Goal: Task Accomplishment & Management: Use online tool/utility

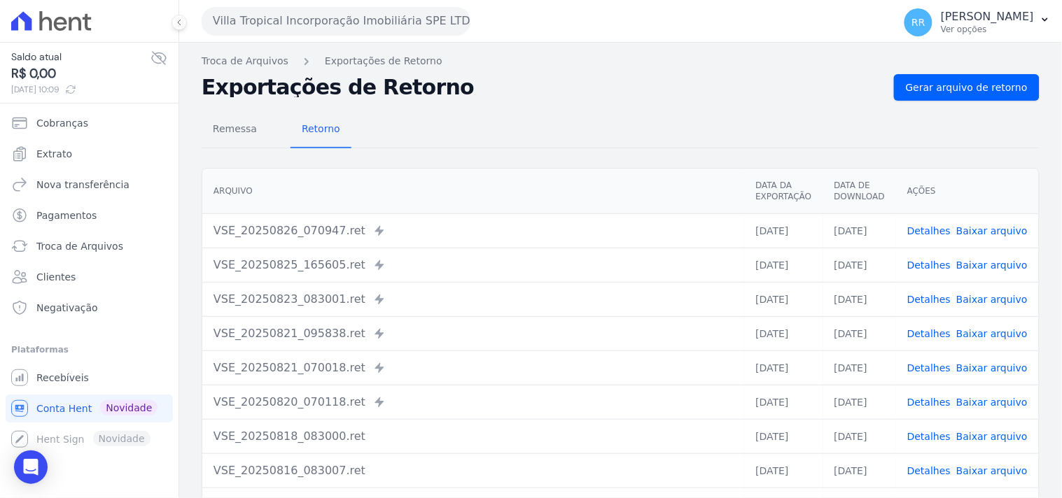
click at [293, 16] on button "Villa Tropical Incorporação Imobiliária SPE LTDA" at bounding box center [336, 21] width 269 height 28
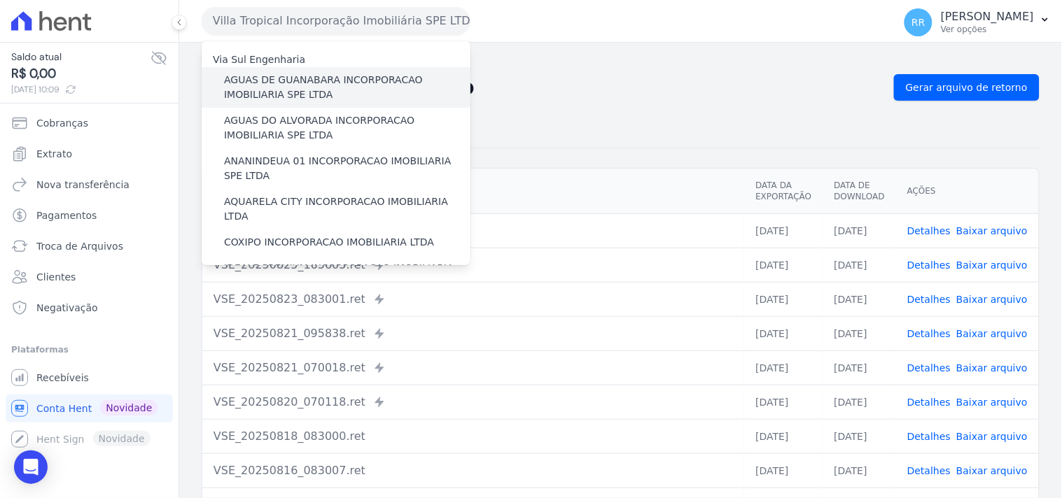
click at [298, 82] on label "AGUAS DE GUANABARA INCORPORACAO IMOBILIARIA SPE LTDA" at bounding box center [347, 87] width 246 height 29
click at [0, 0] on input "AGUAS DE GUANABARA INCORPORACAO IMOBILIARIA SPE LTDA" at bounding box center [0, 0] width 0 height 0
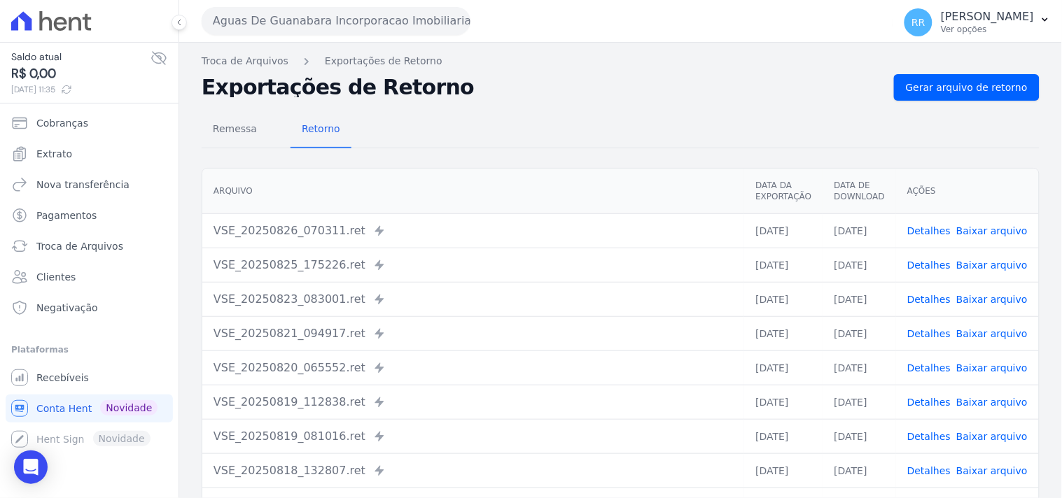
drag, startPoint x: 576, startPoint y: 186, endPoint x: 562, endPoint y: 161, distance: 28.2
click at [564, 165] on div "Arquivo Data da Exportação Data de Download Ações VSE_20250826_070311.ret Envia…" at bounding box center [620, 362] width 883 height 400
drag, startPoint x: 459, startPoint y: 166, endPoint x: 454, endPoint y: 156, distance: 11.0
click at [459, 166] on div "Arquivo Data da Exportação Data de Download Ações VSE_20250826_070311.ret Envia…" at bounding box center [620, 362] width 883 height 400
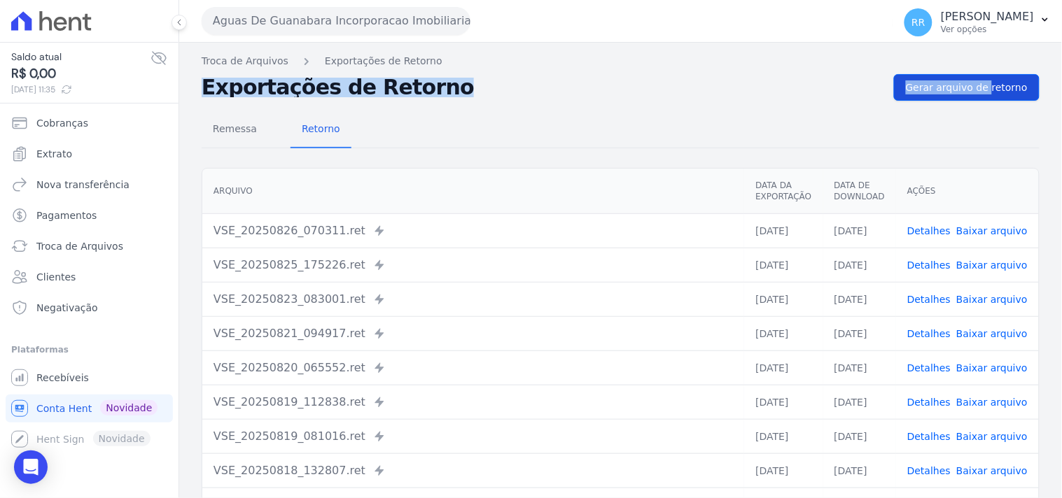
drag, startPoint x: 942, startPoint y: 71, endPoint x: 950, endPoint y: 91, distance: 22.0
click at [942, 72] on div "Troca de Arquivos Exportações de Retorno Exportações de Retorno Gerar arquivo d…" at bounding box center [620, 330] width 883 height 575
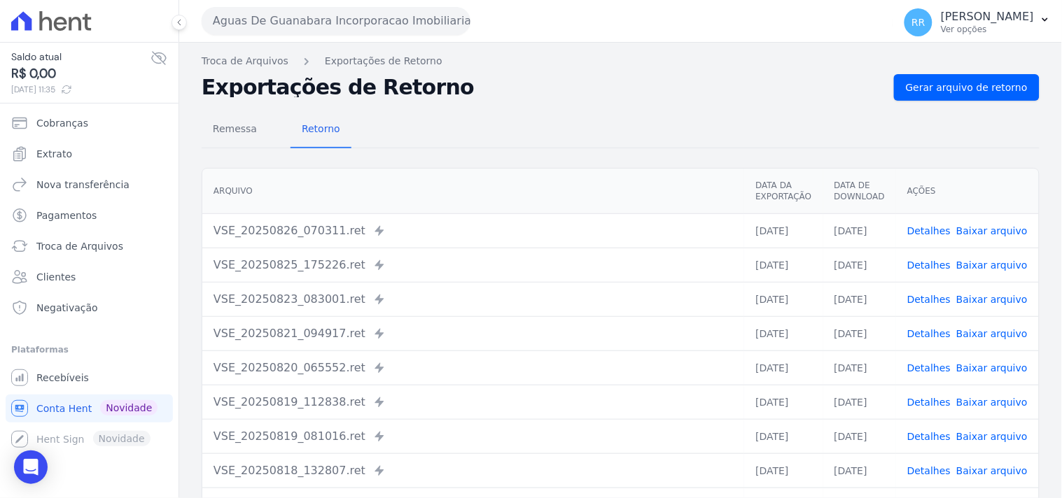
click at [483, 123] on div "Remessa Retorno" at bounding box center [621, 130] width 838 height 36
click at [917, 81] on span "Gerar arquivo de retorno" at bounding box center [967, 88] width 122 height 14
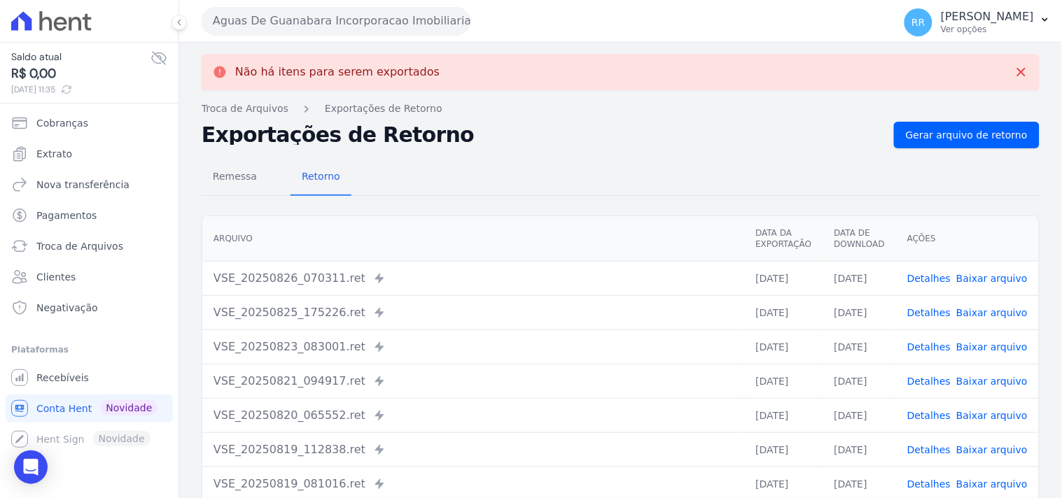
click at [317, 4] on div "Aguas De Guanabara Incorporacao Imobiliaria SPE LTDA Via Sul Engenharia AGUAS D…" at bounding box center [545, 20] width 686 height 43
click at [309, 24] on button "Aguas De Guanabara Incorporacao Imobiliaria SPE LTDA" at bounding box center [336, 21] width 269 height 28
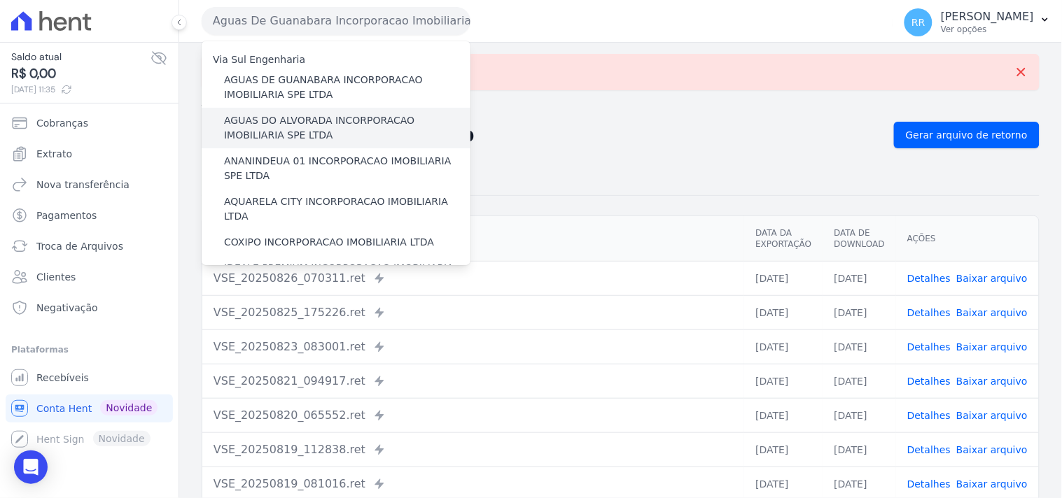
click at [270, 110] on div "AGUAS DO ALVORADA INCORPORACAO IMOBILIARIA SPE LTDA" at bounding box center [336, 128] width 269 height 41
click at [268, 116] on label "AGUAS DO ALVORADA INCORPORACAO IMOBILIARIA SPE LTDA" at bounding box center [347, 127] width 246 height 29
click at [0, 0] on input "AGUAS DO ALVORADA INCORPORACAO IMOBILIARIA SPE LTDA" at bounding box center [0, 0] width 0 height 0
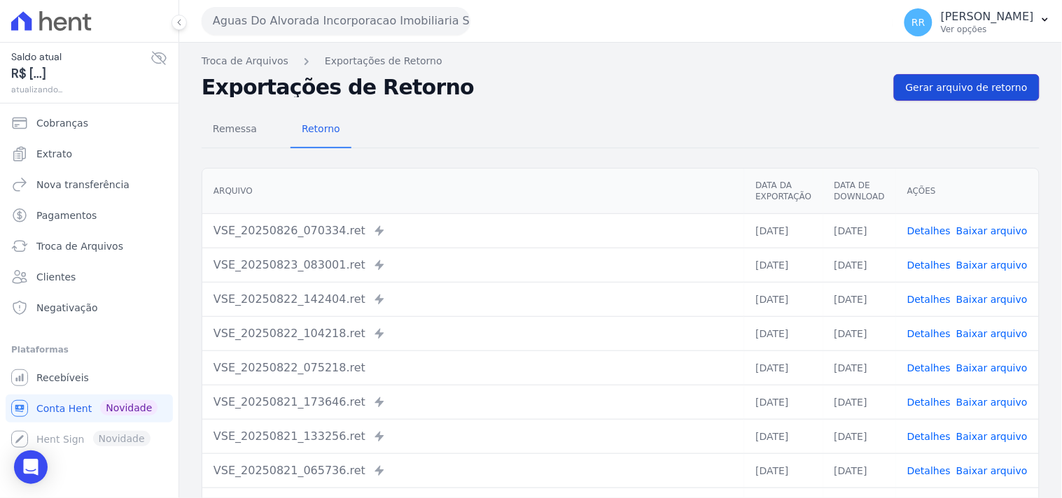
click at [931, 97] on link "Gerar arquivo de retorno" at bounding box center [967, 87] width 146 height 27
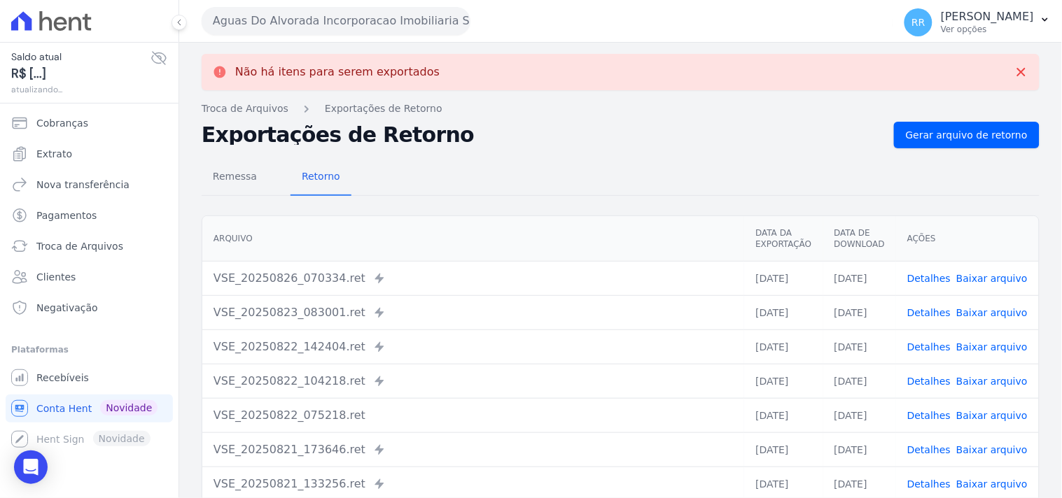
click at [358, 29] on button "Aguas Do Alvorada Incorporacao Imobiliaria SPE LTDA" at bounding box center [336, 21] width 269 height 28
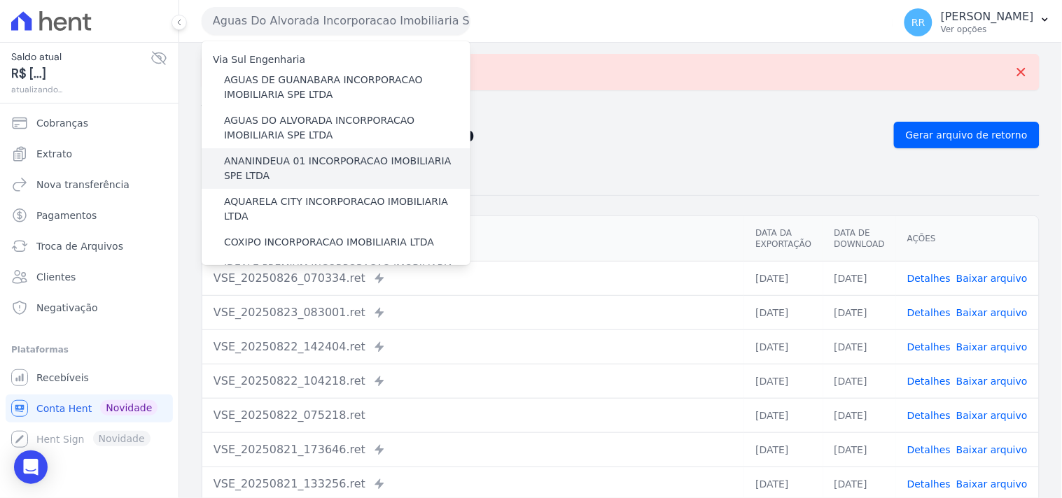
click at [313, 151] on div "ANANINDEUA 01 INCORPORACAO IMOBILIARIA SPE LTDA" at bounding box center [336, 168] width 269 height 41
click at [309, 163] on label "ANANINDEUA 01 INCORPORACAO IMOBILIARIA SPE LTDA" at bounding box center [347, 168] width 246 height 29
click at [0, 0] on input "ANANINDEUA 01 INCORPORACAO IMOBILIARIA SPE LTDA" at bounding box center [0, 0] width 0 height 0
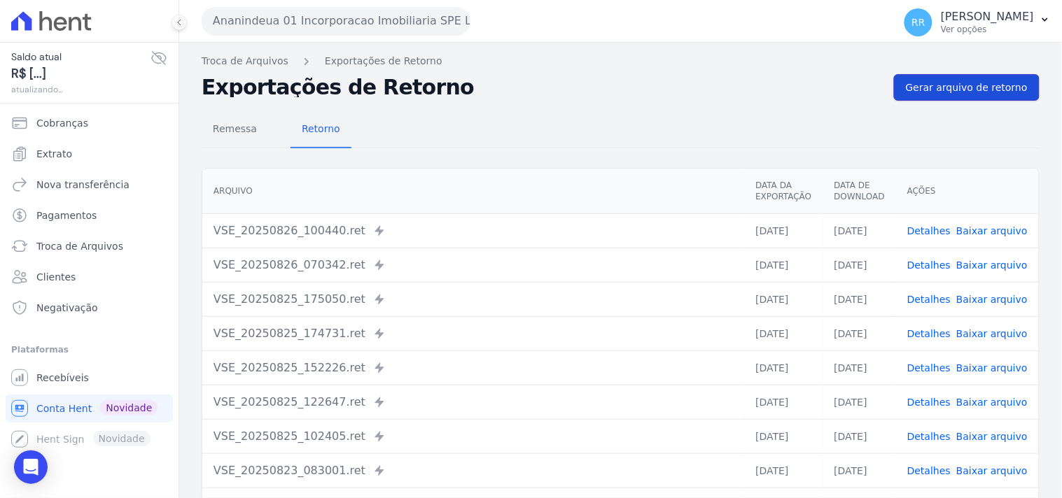
click at [960, 75] on link "Gerar arquivo de retorno" at bounding box center [967, 87] width 146 height 27
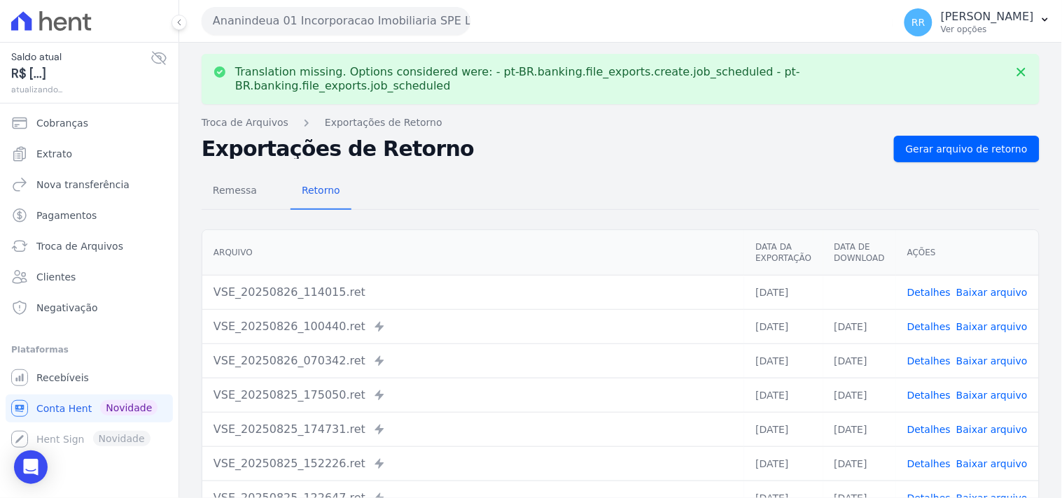
click at [960, 287] on link "Baixar arquivo" at bounding box center [991, 292] width 71 height 11
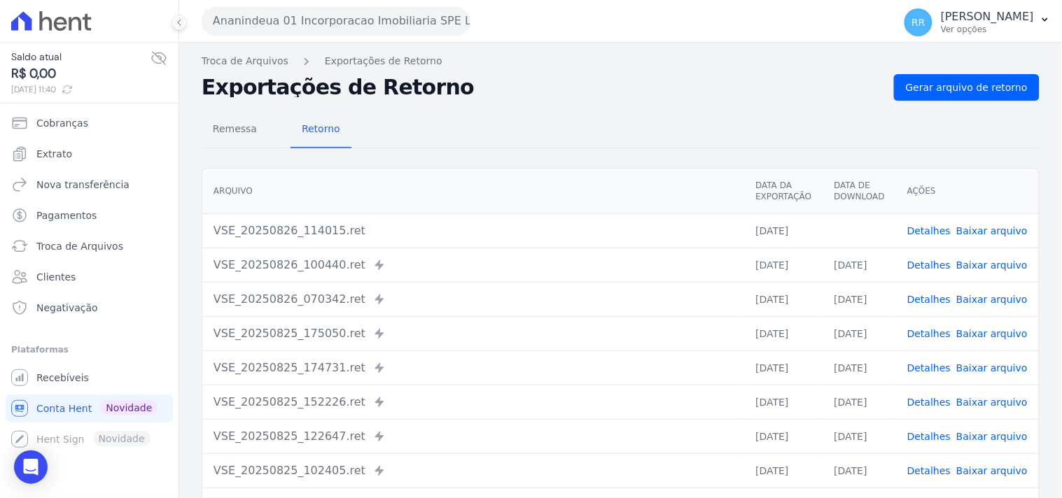
drag, startPoint x: 615, startPoint y: 162, endPoint x: 544, endPoint y: 107, distance: 89.3
click at [615, 162] on div "Arquivo Data da Exportação Data de Download Ações VSE_20250826_114015.ret [DATE…" at bounding box center [620, 362] width 883 height 400
click at [396, 33] on button "Ananindeua 01 Incorporacao Imobiliaria SPE LTDA" at bounding box center [336, 21] width 269 height 28
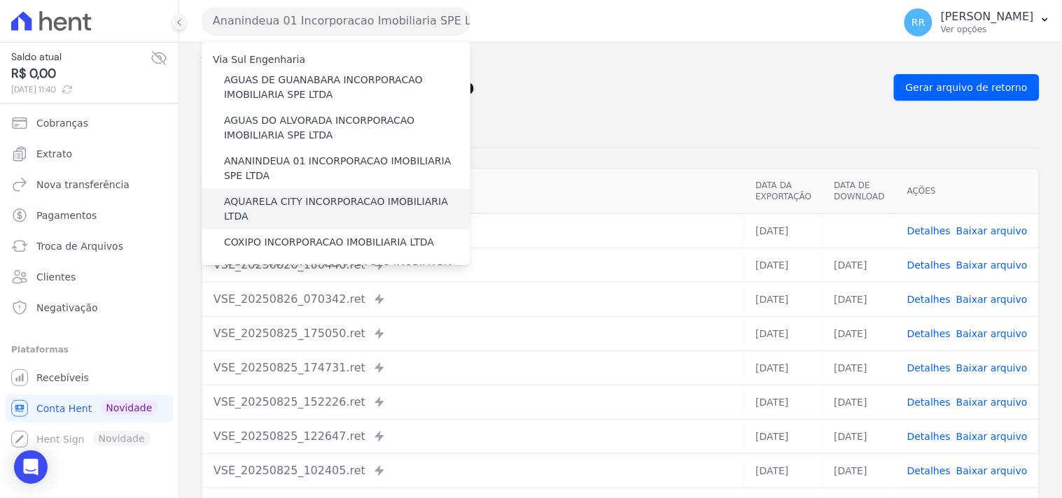
click at [246, 199] on label "AQUARELA CITY INCORPORACAO IMOBILIARIA LTDA" at bounding box center [347, 209] width 246 height 29
click at [0, 0] on input "AQUARELA CITY INCORPORACAO IMOBILIARIA LTDA" at bounding box center [0, 0] width 0 height 0
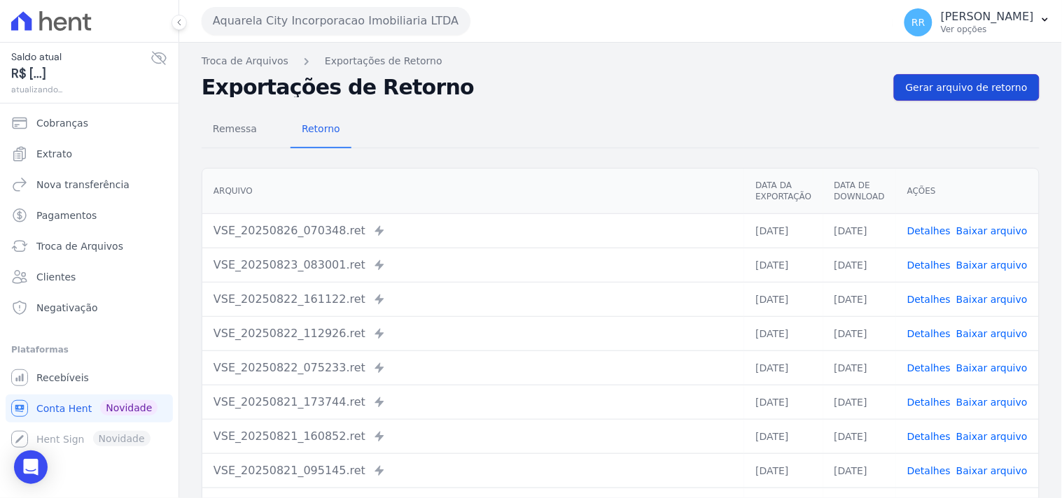
click at [993, 95] on link "Gerar arquivo de retorno" at bounding box center [967, 87] width 146 height 27
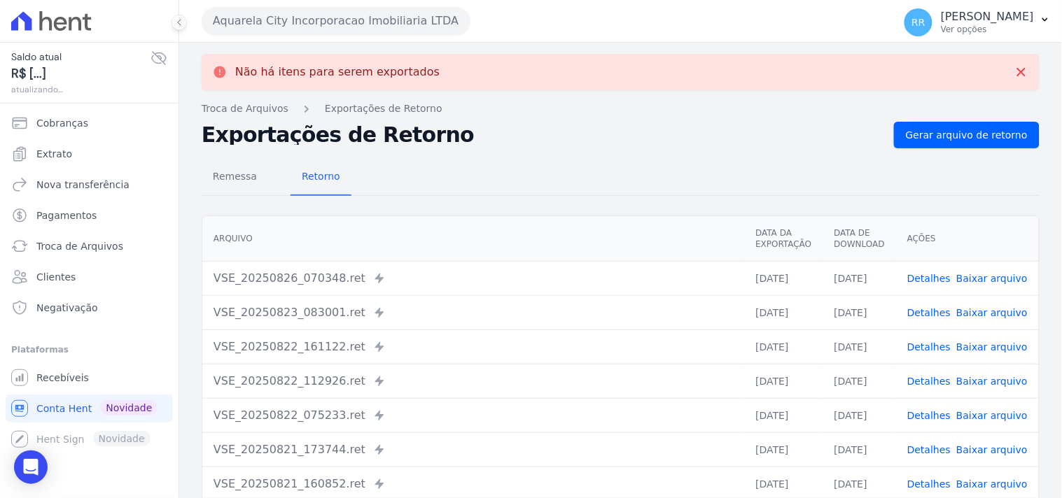
click at [264, 16] on button "Aquarela City Incorporacao Imobiliaria LTDA" at bounding box center [336, 21] width 269 height 28
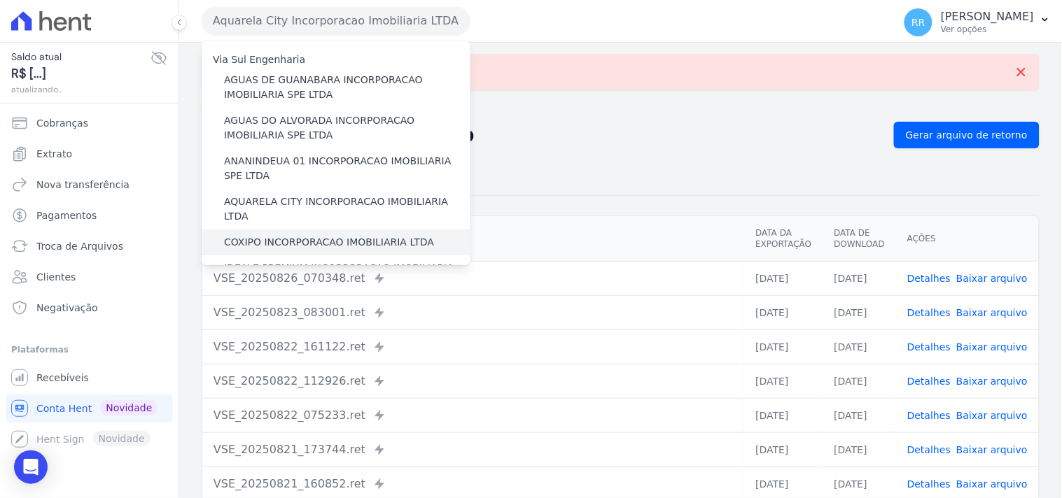
click at [307, 230] on div "COXIPO INCORPORACAO IMOBILIARIA LTDA" at bounding box center [336, 243] width 269 height 26
click at [305, 235] on label "COXIPO INCORPORACAO IMOBILIARIA LTDA" at bounding box center [329, 242] width 210 height 15
click at [0, 0] on input "COXIPO INCORPORACAO IMOBILIARIA LTDA" at bounding box center [0, 0] width 0 height 0
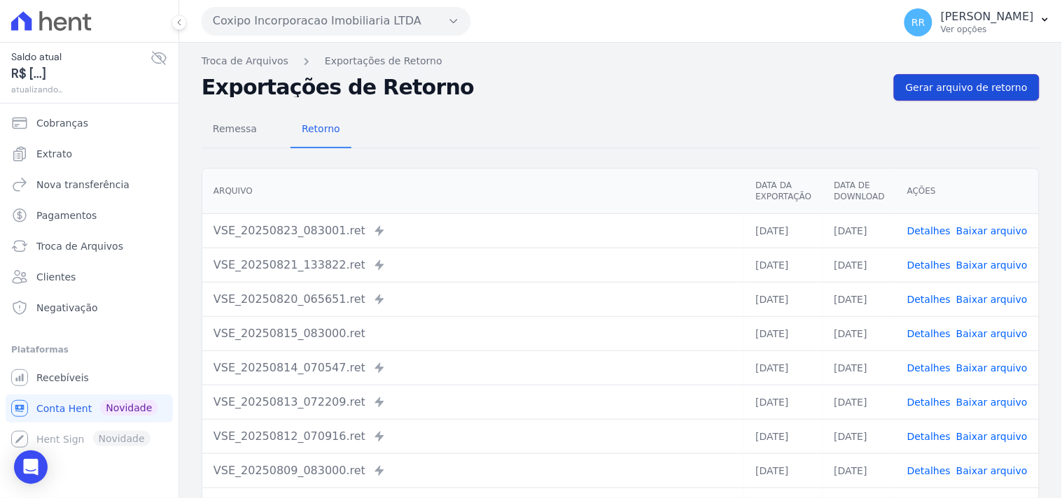
click at [967, 92] on span "Gerar arquivo de retorno" at bounding box center [967, 88] width 122 height 14
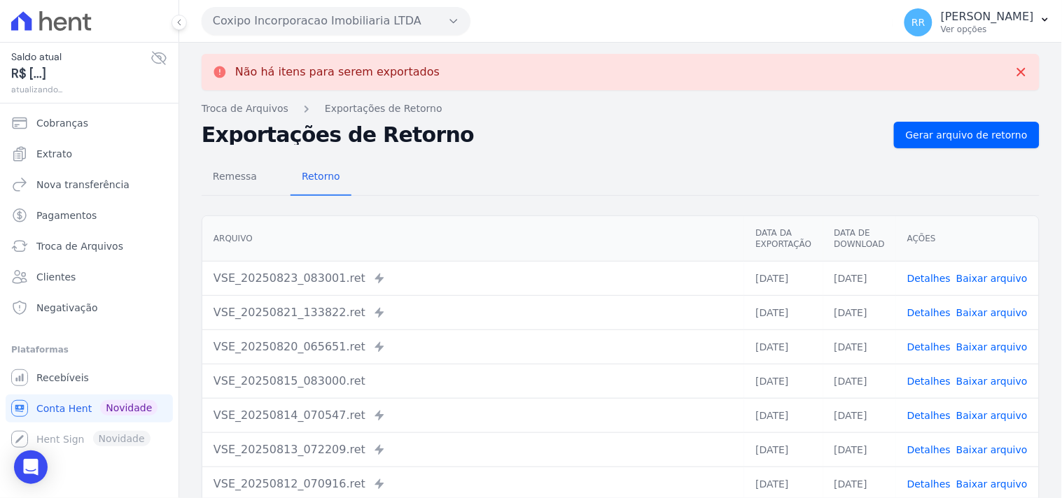
click at [327, 15] on button "Coxipo Incorporacao Imobiliaria LTDA" at bounding box center [336, 21] width 269 height 28
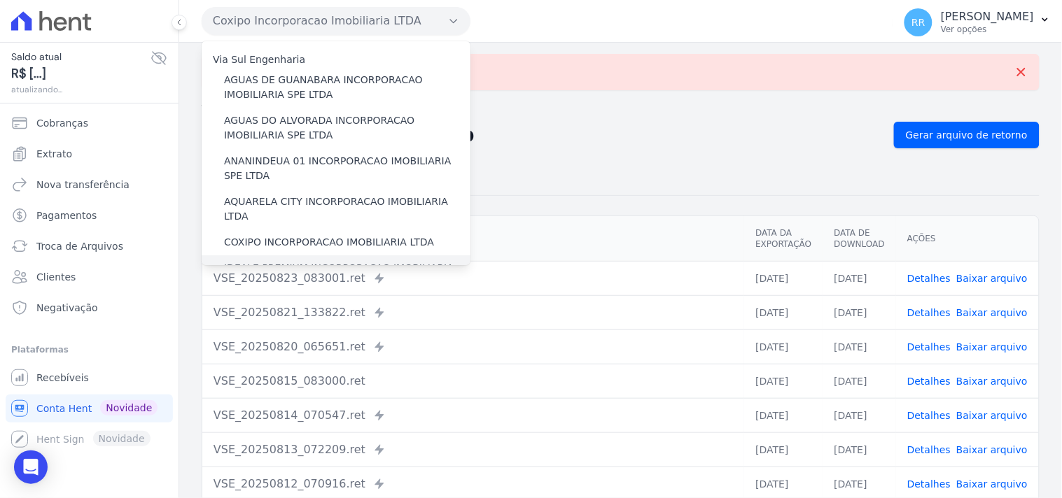
click at [263, 261] on label "IDEALE PREMIUM INCORPORACAO IMOBILIARIA LTDA" at bounding box center [347, 275] width 246 height 29
click at [0, 0] on input "IDEALE PREMIUM INCORPORACAO IMOBILIARIA LTDA" at bounding box center [0, 0] width 0 height 0
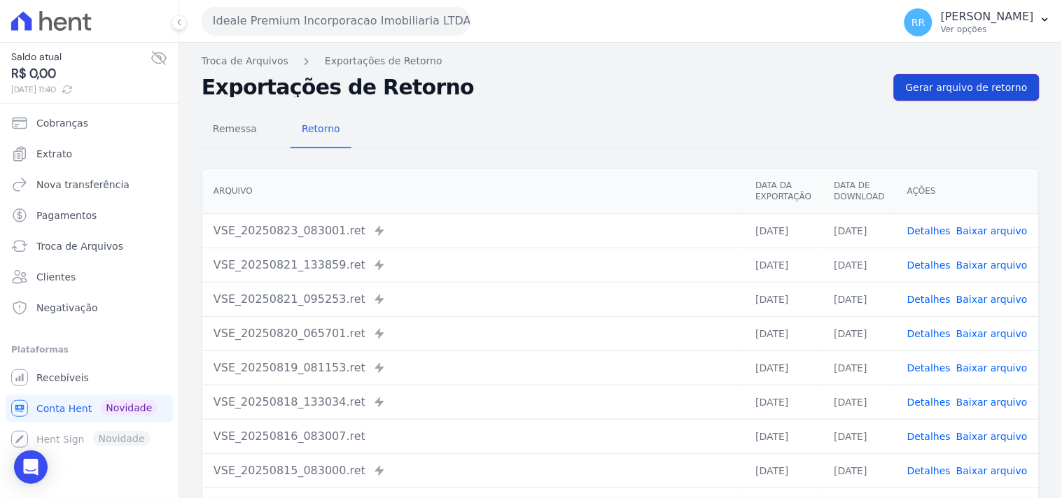
click at [967, 90] on span "Gerar arquivo de retorno" at bounding box center [967, 88] width 122 height 14
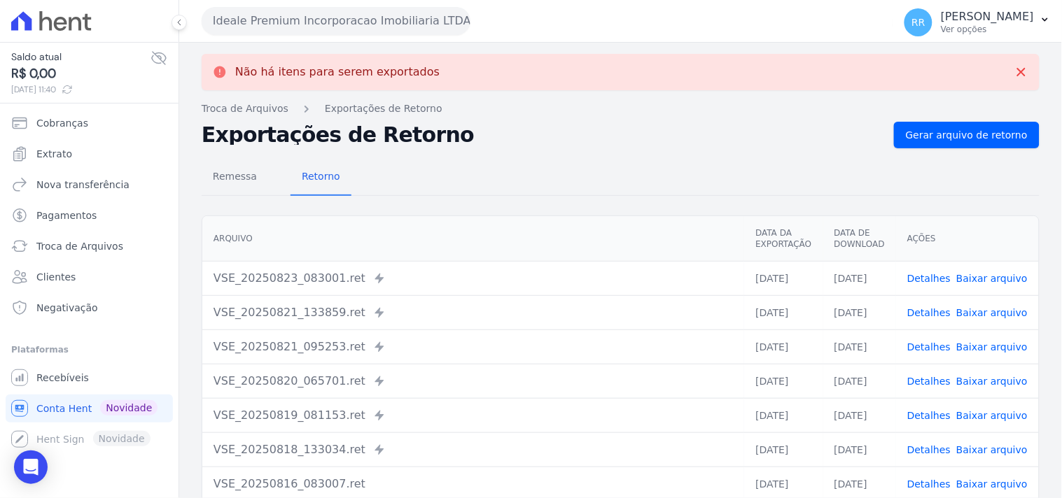
click at [342, 22] on button "Ideale Premium Incorporacao Imobiliaria LTDA" at bounding box center [336, 21] width 269 height 28
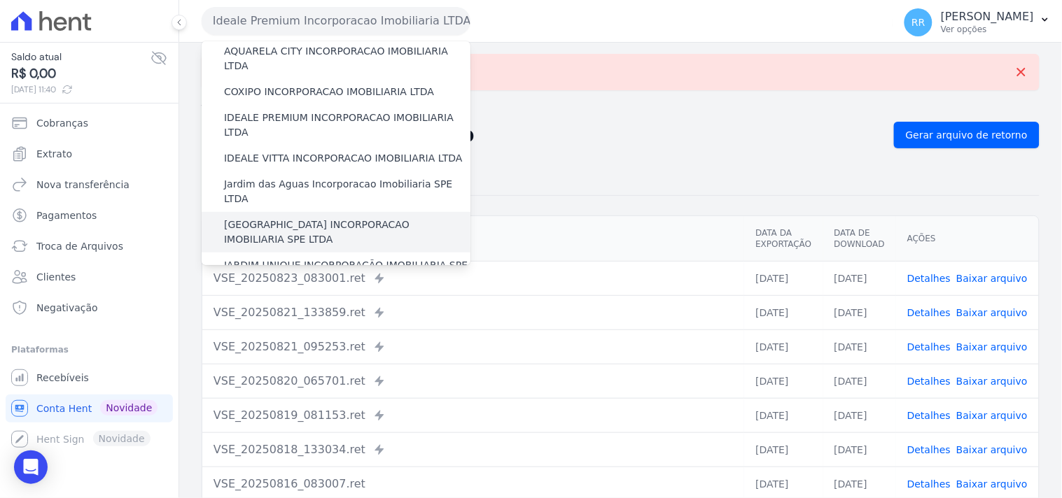
scroll to position [155, 0]
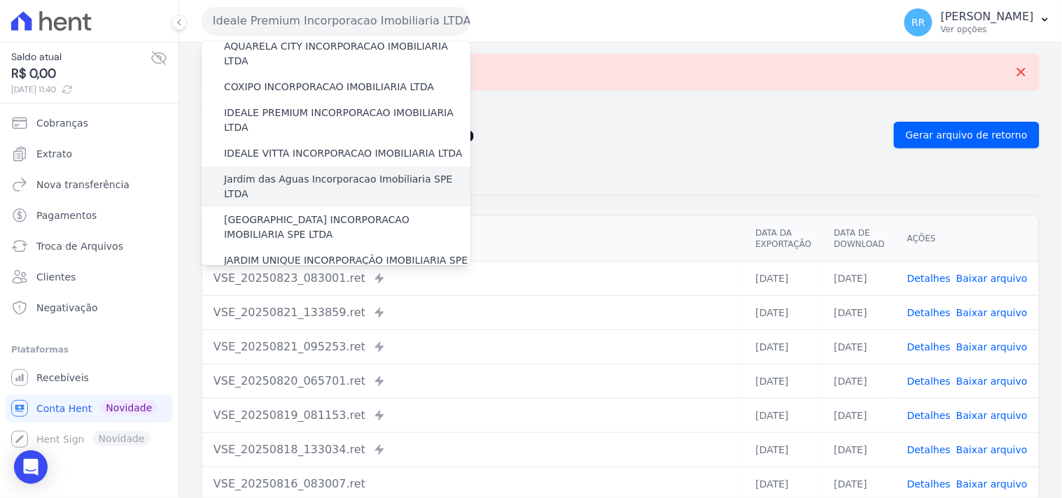
click at [277, 172] on label "Jardim das Aguas Incorporacao Imobiliaria SPE LTDA" at bounding box center [347, 186] width 246 height 29
click at [0, 0] on input "Jardim das Aguas Incorporacao Imobiliaria SPE LTDA" at bounding box center [0, 0] width 0 height 0
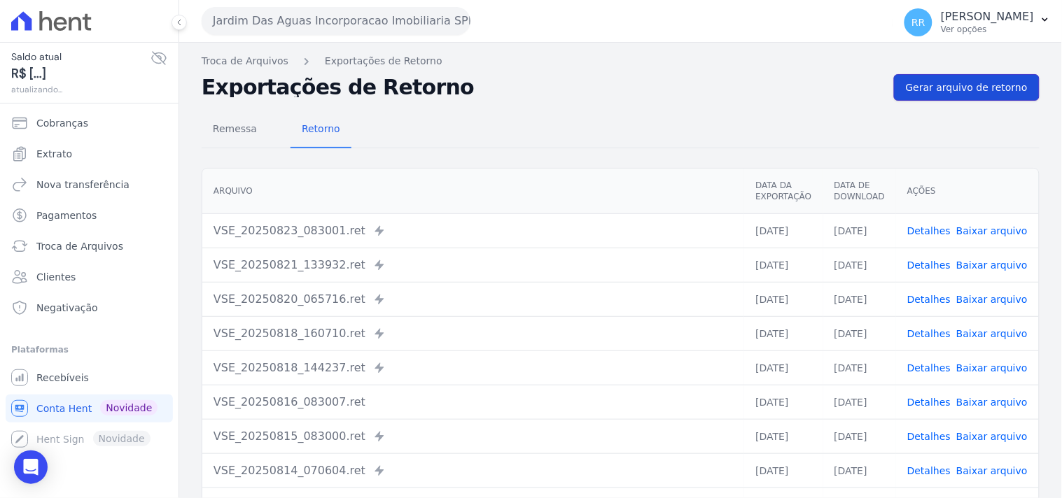
click at [964, 97] on link "Gerar arquivo de retorno" at bounding box center [967, 87] width 146 height 27
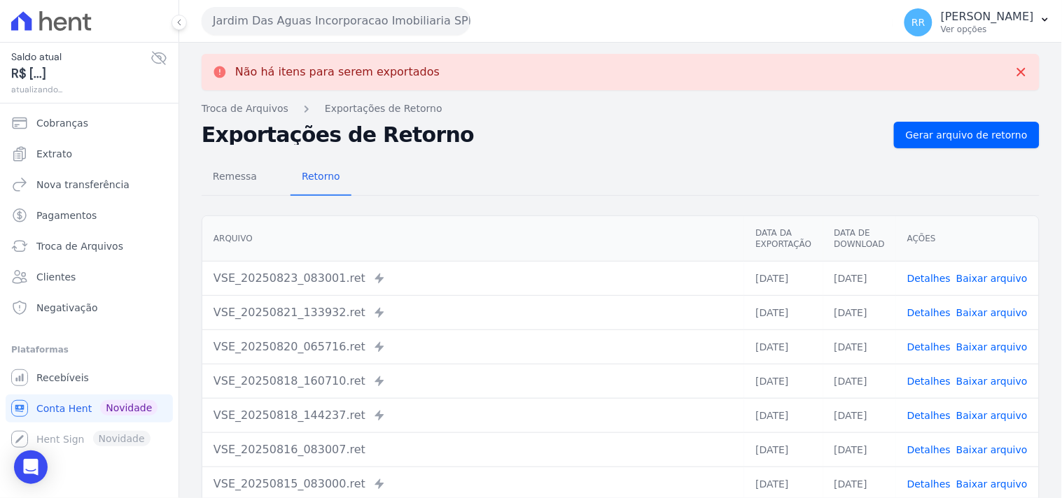
click at [326, 10] on button "Jardim Das Aguas Incorporacao Imobiliaria SPE LTDA" at bounding box center [336, 21] width 269 height 28
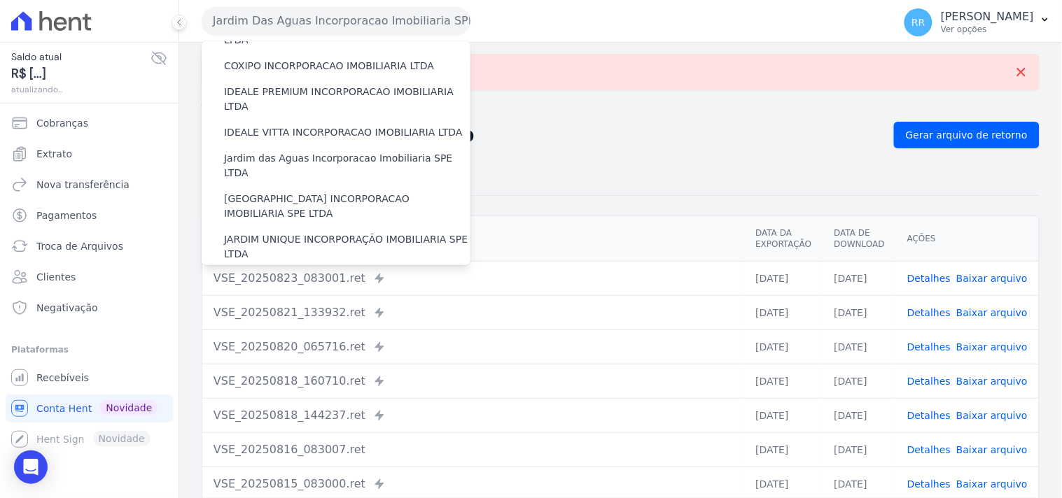
scroll to position [181, 0]
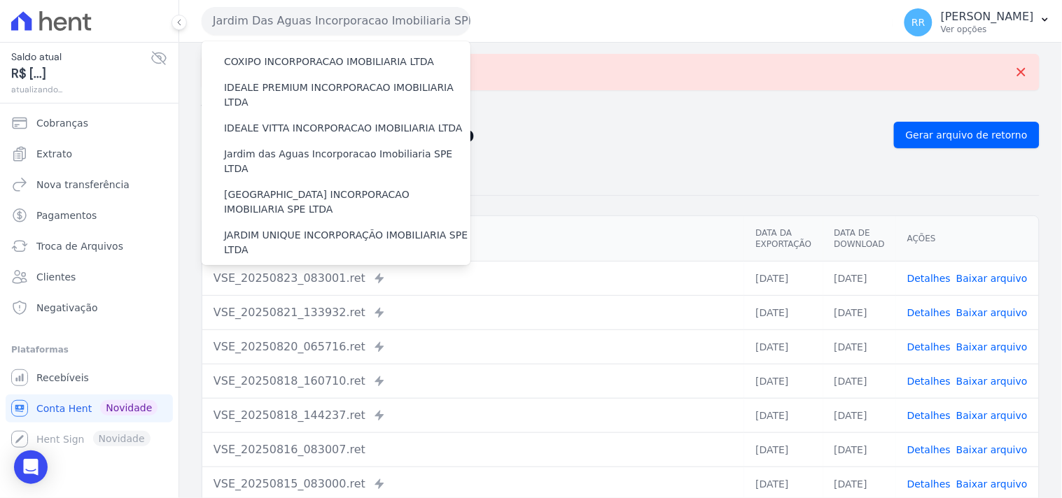
click at [312, 188] on label "[GEOGRAPHIC_DATA] INCORPORACAO IMOBILIARIA SPE LTDA" at bounding box center [347, 202] width 246 height 29
click at [0, 0] on input "[GEOGRAPHIC_DATA] INCORPORACAO IMOBILIARIA SPE LTDA" at bounding box center [0, 0] width 0 height 0
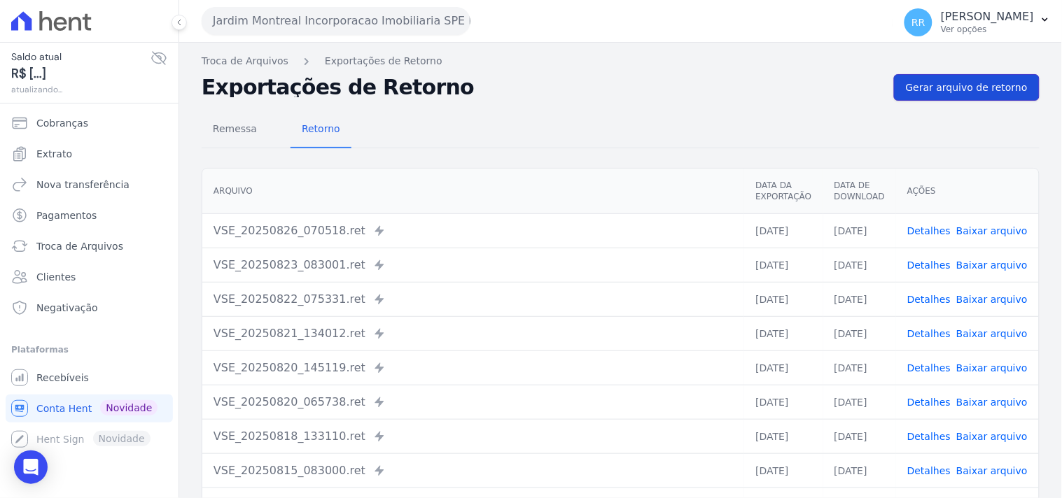
click at [982, 88] on span "Gerar arquivo de retorno" at bounding box center [967, 88] width 122 height 14
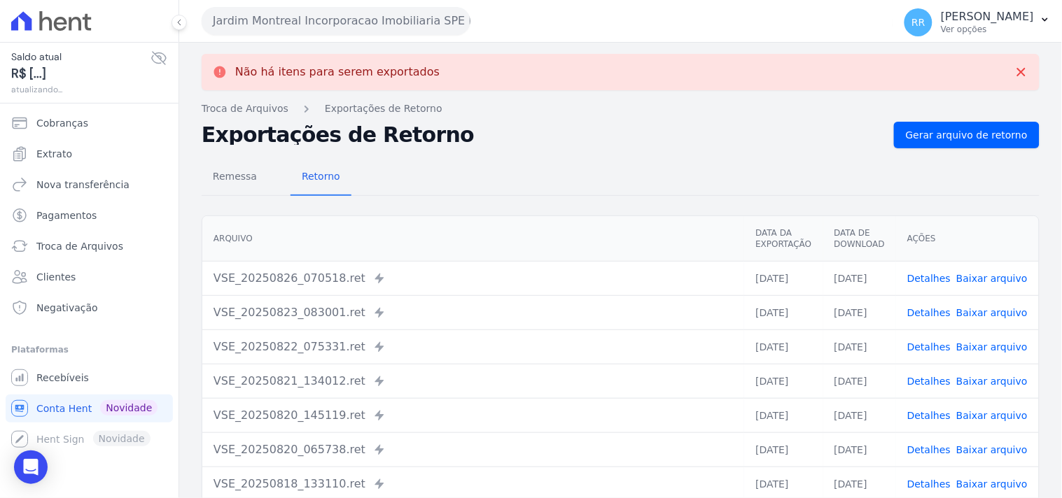
click at [298, 22] on button "Jardim Montreal Incorporacao Imobiliaria SPE LTDA" at bounding box center [336, 21] width 269 height 28
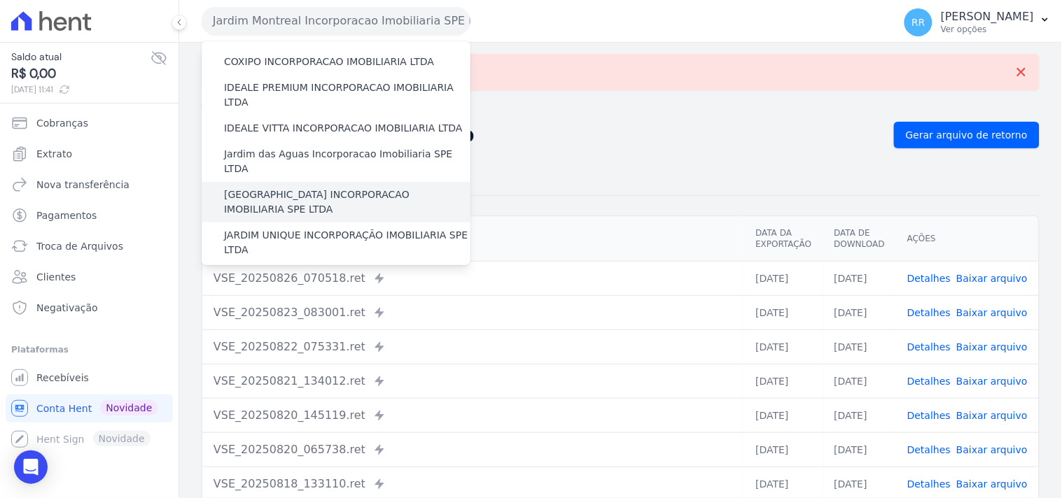
scroll to position [207, 0]
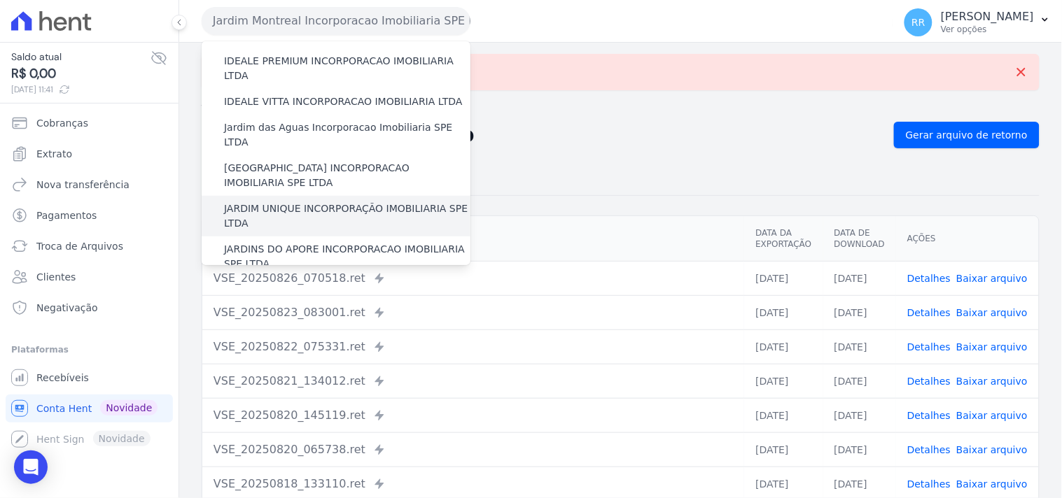
click at [274, 202] on label "JARDIM UNIQUE INCORPORAÇÃO IMOBILIARIA SPE LTDA" at bounding box center [347, 216] width 246 height 29
click at [0, 0] on input "JARDIM UNIQUE INCORPORAÇÃO IMOBILIARIA SPE LTDA" at bounding box center [0, 0] width 0 height 0
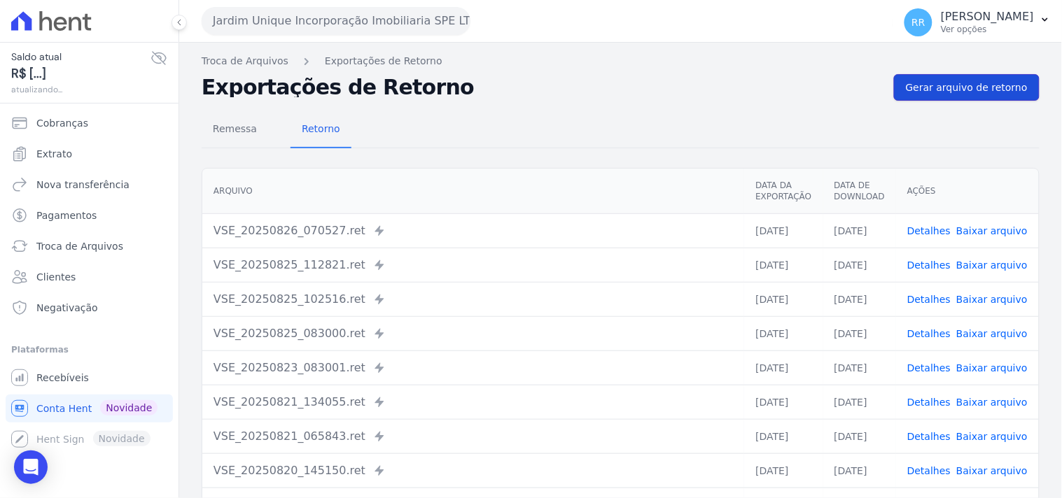
click at [933, 84] on span "Gerar arquivo de retorno" at bounding box center [967, 88] width 122 height 14
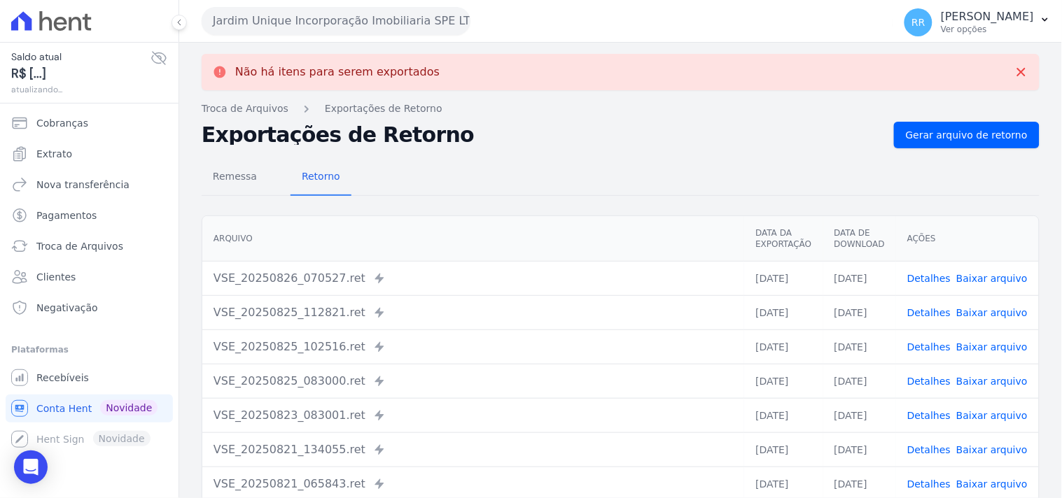
click at [364, 19] on button "Jardim Unique Incorporação Imobiliaria SPE LTDA" at bounding box center [336, 21] width 269 height 28
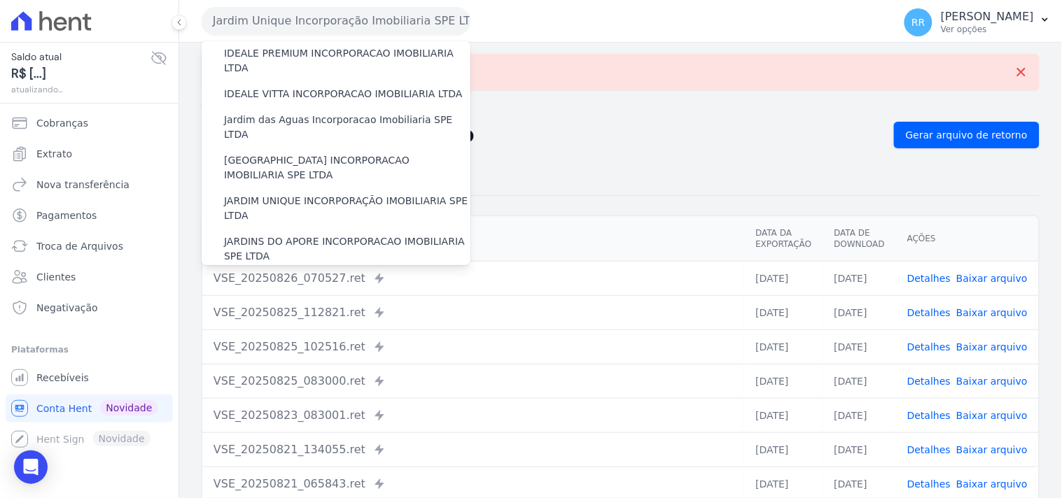
scroll to position [311, 0]
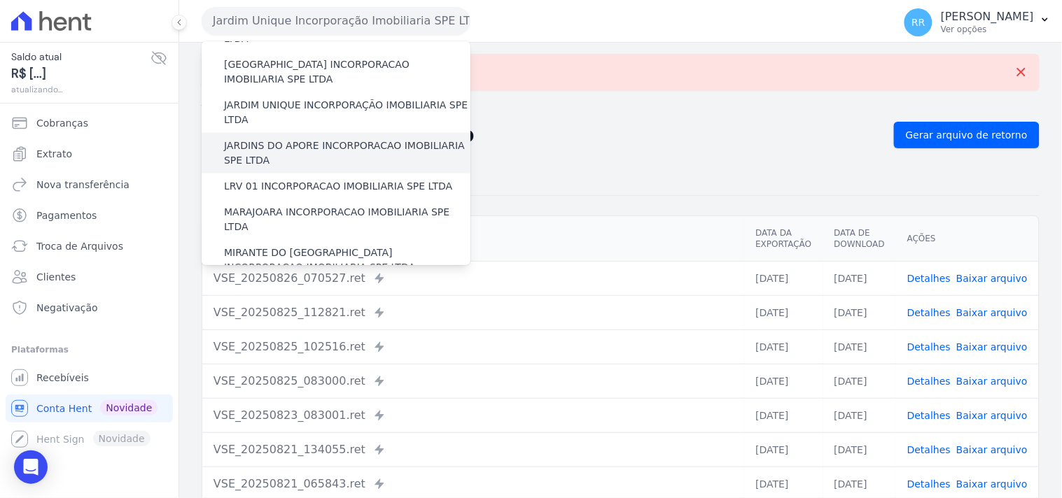
click at [300, 139] on label "JARDINS DO APORE INCORPORACAO IMOBILIARIA SPE LTDA" at bounding box center [347, 153] width 246 height 29
click at [0, 0] on input "JARDINS DO APORE INCORPORACAO IMOBILIARIA SPE LTDA" at bounding box center [0, 0] width 0 height 0
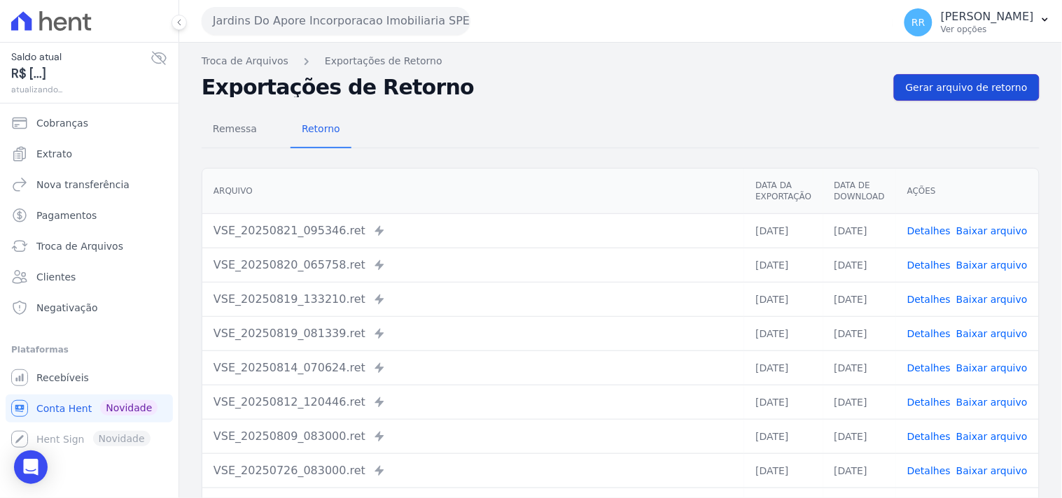
click at [953, 95] on link "Gerar arquivo de retorno" at bounding box center [967, 87] width 146 height 27
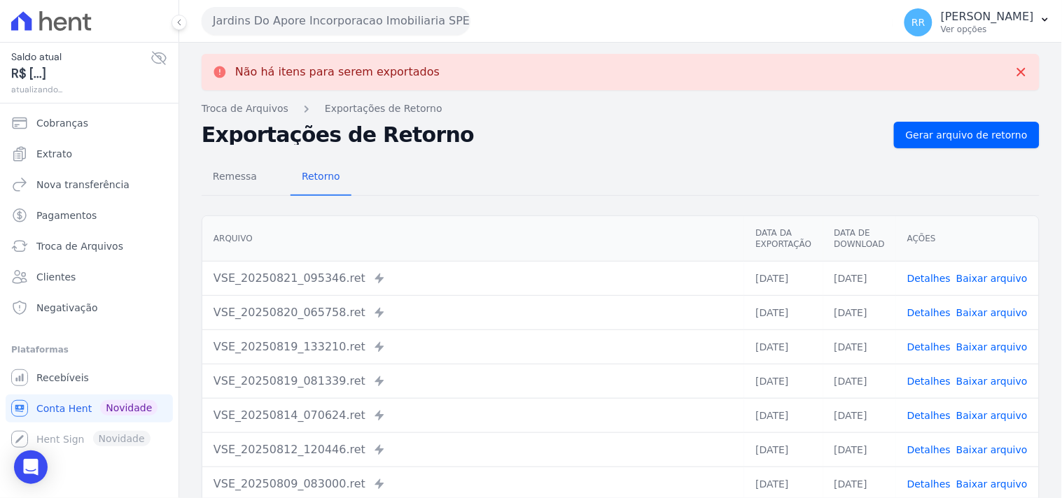
click at [358, 29] on button "Jardins Do Apore Incorporacao Imobiliaria SPE LTDA" at bounding box center [336, 21] width 269 height 28
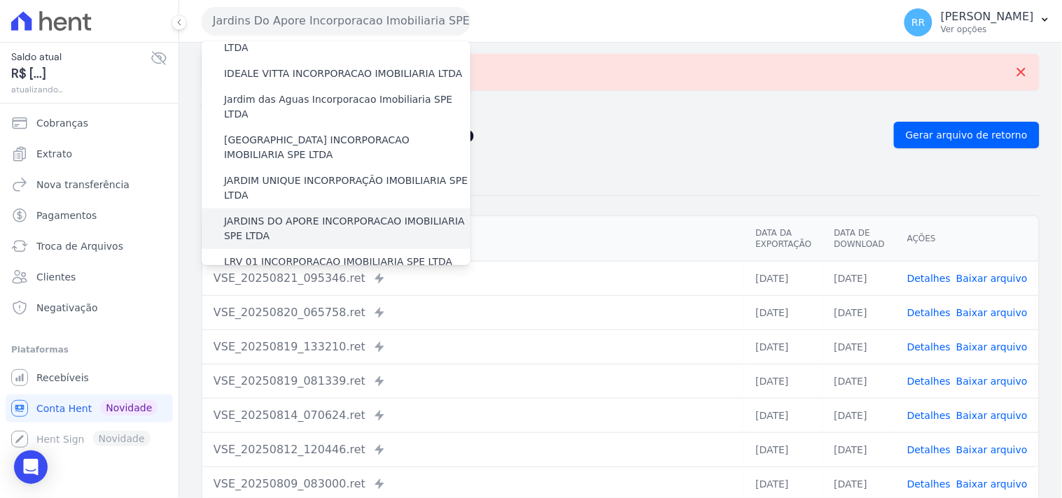
scroll to position [233, 0]
click at [314, 257] on label "LRV 01 INCORPORACAO IMOBILIARIA SPE LTDA" at bounding box center [338, 264] width 228 height 15
click at [0, 0] on input "LRV 01 INCORPORACAO IMOBILIARIA SPE LTDA" at bounding box center [0, 0] width 0 height 0
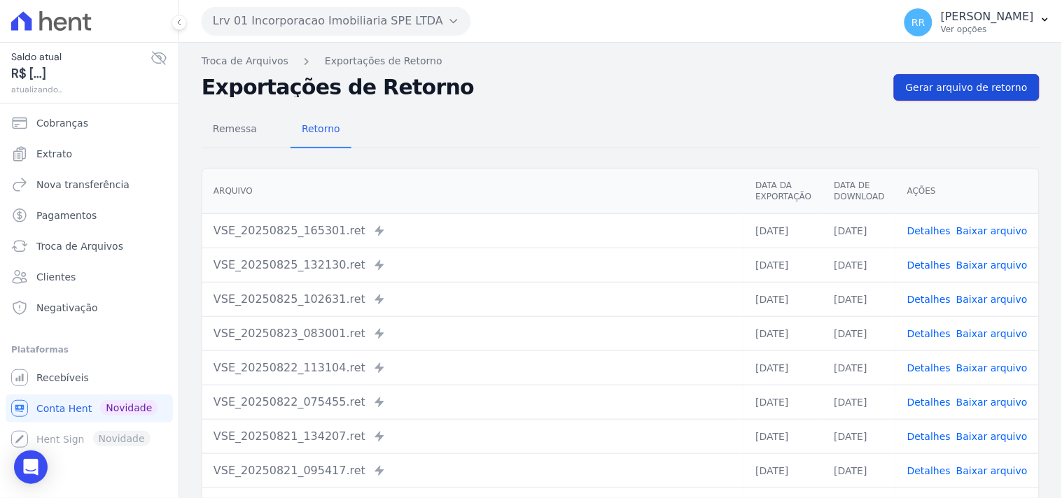
click at [1005, 95] on link "Gerar arquivo de retorno" at bounding box center [967, 87] width 146 height 27
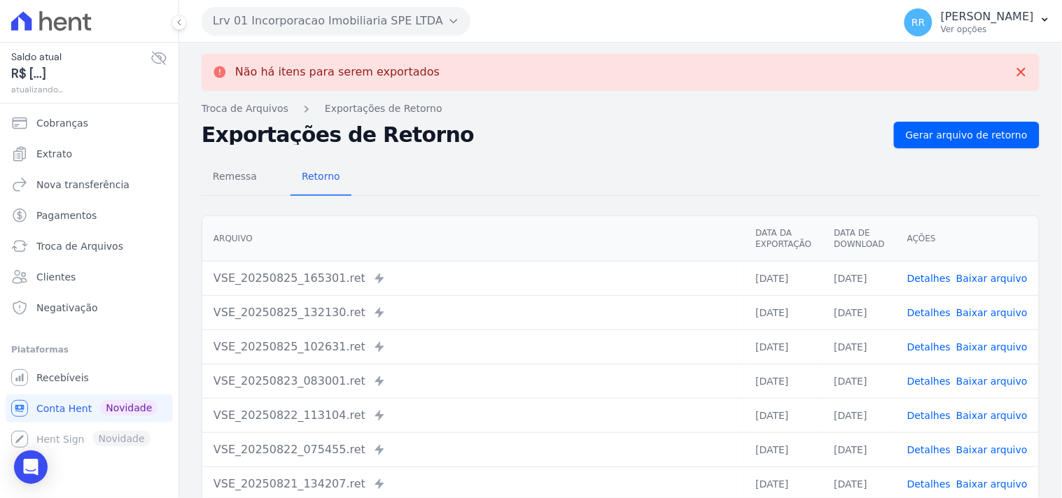
click at [265, 22] on button "Lrv 01 Incorporacao Imobiliaria SPE LTDA" at bounding box center [336, 21] width 269 height 28
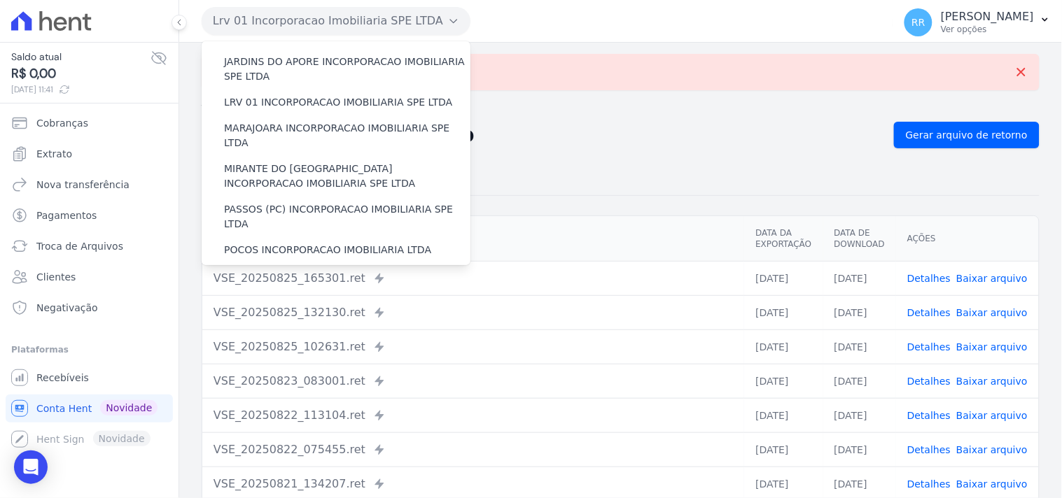
scroll to position [389, 0]
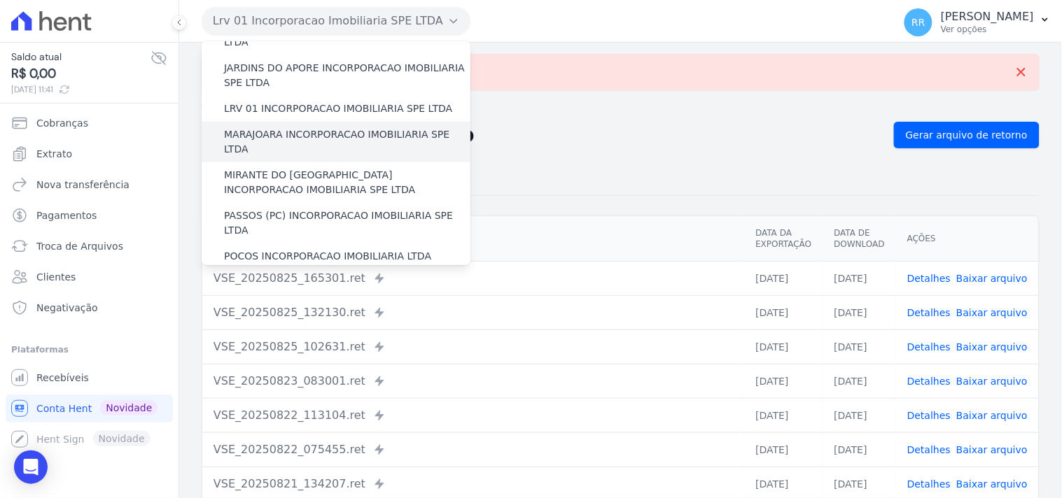
click at [281, 127] on label "MARAJOARA INCORPORACAO IMOBILIARIA SPE LTDA" at bounding box center [347, 141] width 246 height 29
click at [0, 0] on input "MARAJOARA INCORPORACAO IMOBILIARIA SPE LTDA" at bounding box center [0, 0] width 0 height 0
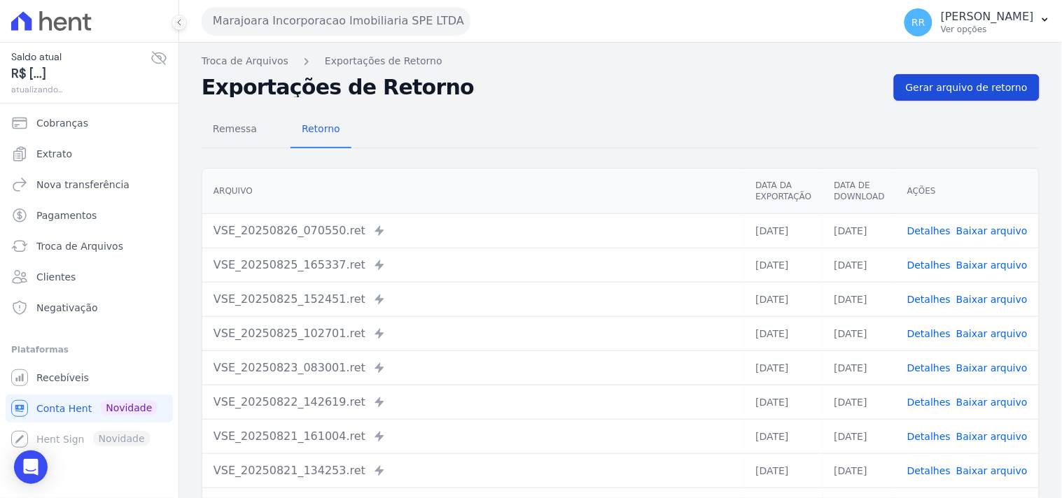
click at [970, 81] on span "Gerar arquivo de retorno" at bounding box center [967, 88] width 122 height 14
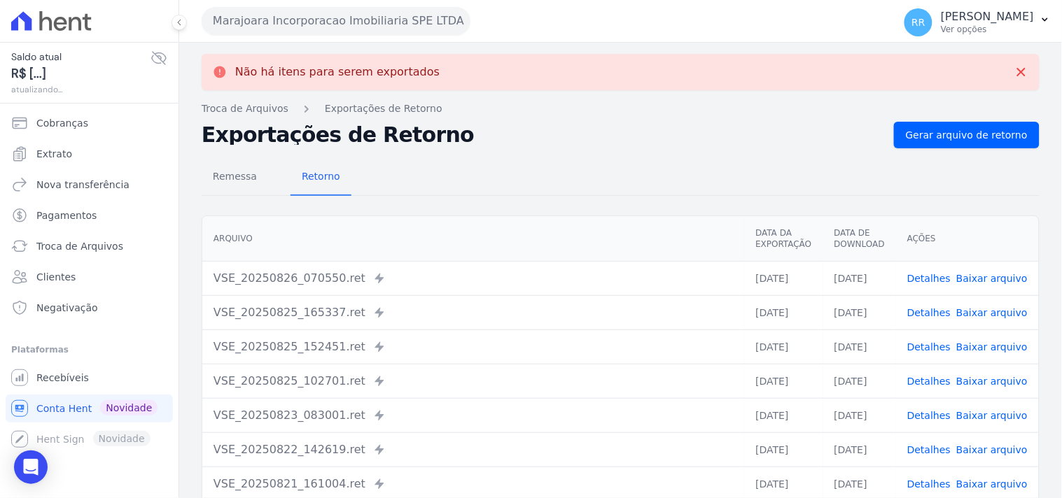
click at [309, 10] on button "Marajoara Incorporacao Imobiliaria SPE LTDA" at bounding box center [336, 21] width 269 height 28
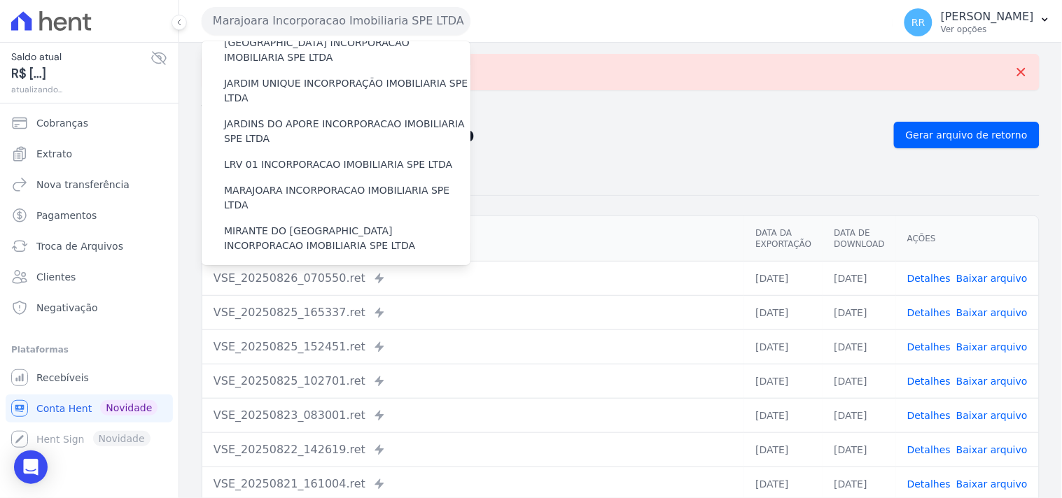
scroll to position [414, 0]
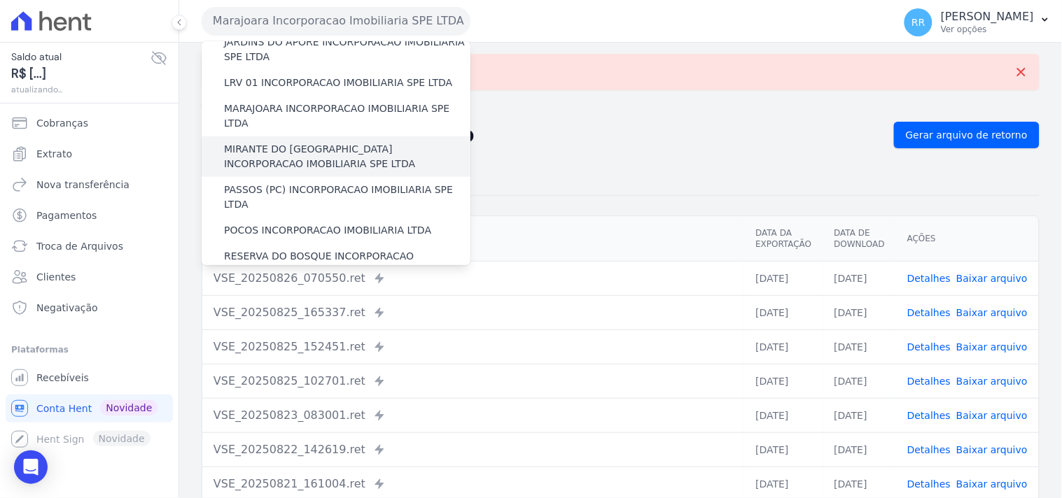
click at [273, 142] on label "MIRANTE DO [GEOGRAPHIC_DATA] INCORPORACAO IMOBILIARIA SPE LTDA" at bounding box center [347, 156] width 246 height 29
click at [0, 0] on input "MIRANTE DO [GEOGRAPHIC_DATA] INCORPORACAO IMOBILIARIA SPE LTDA" at bounding box center [0, 0] width 0 height 0
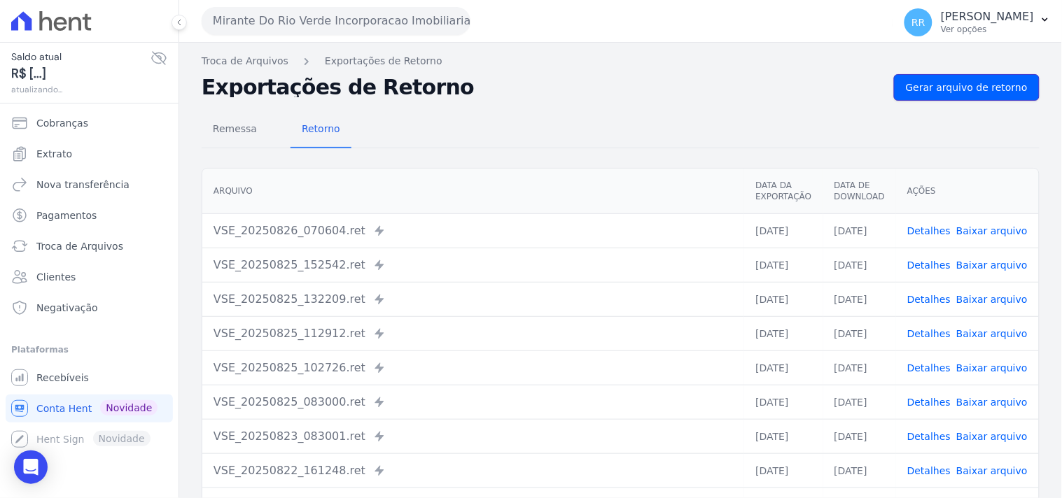
click at [960, 88] on span "Gerar arquivo de retorno" at bounding box center [967, 88] width 122 height 14
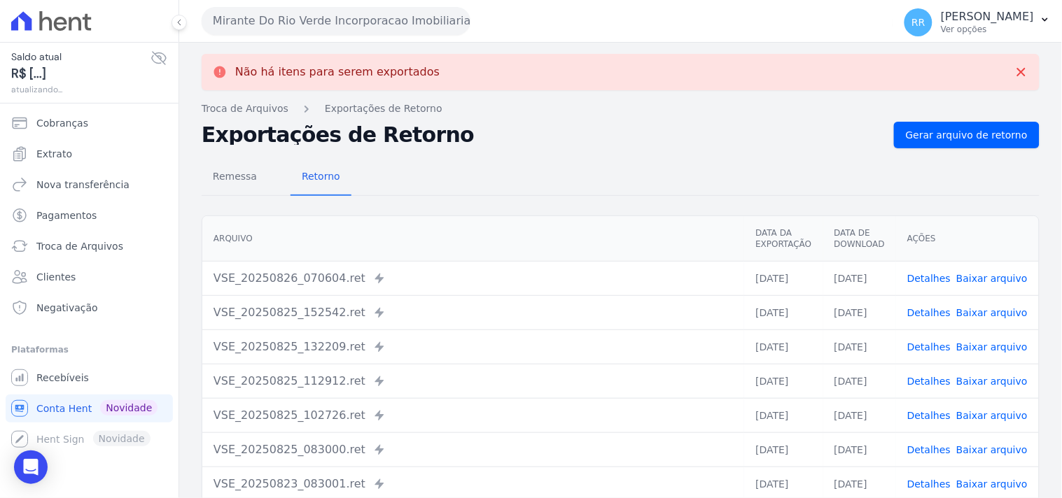
click at [283, 23] on button "Mirante Do Rio Verde Incorporacao Imobiliaria SPE LTDA" at bounding box center [336, 21] width 269 height 28
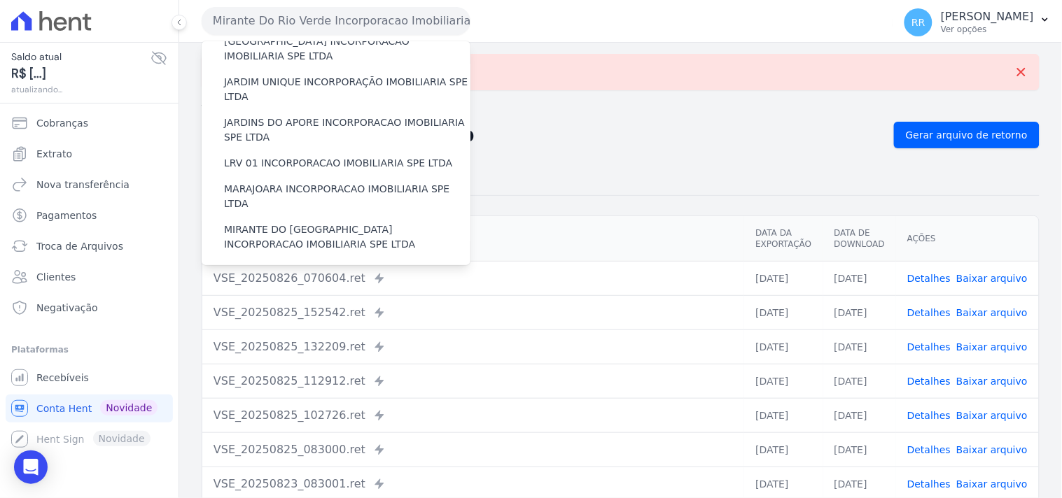
scroll to position [337, 0]
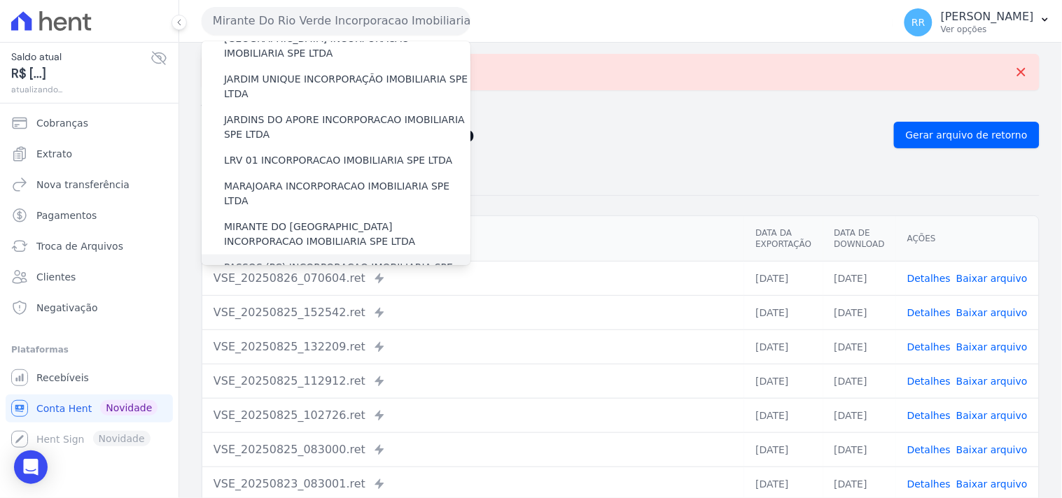
click at [278, 260] on label "PASSOS (PC) INCORPORACAO IMOBILIARIA SPE LTDA" at bounding box center [347, 274] width 246 height 29
click at [0, 0] on input "PASSOS (PC) INCORPORACAO IMOBILIARIA SPE LTDA" at bounding box center [0, 0] width 0 height 0
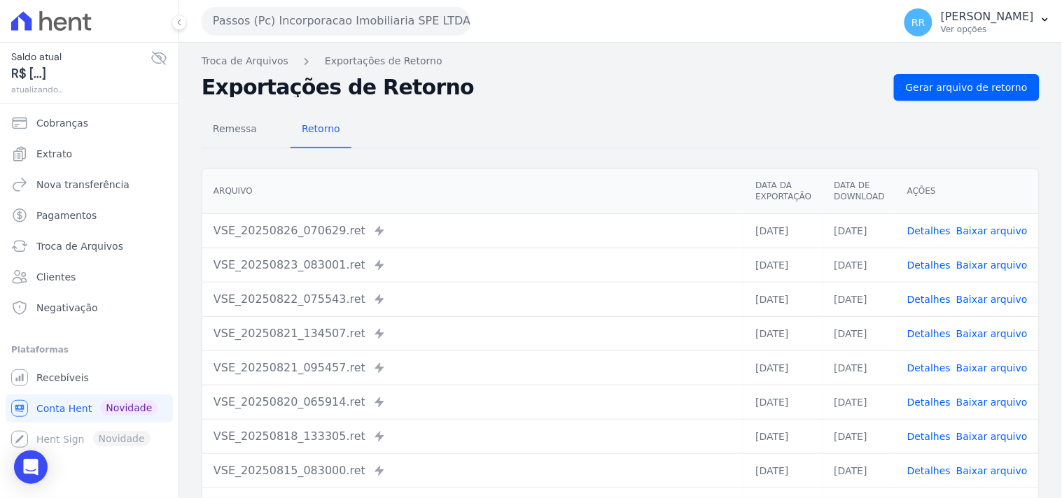
click at [973, 109] on div "Remessa Retorno [GEOGRAPHIC_DATA] Data da Exportação Data de Download Ações VSE…" at bounding box center [621, 354] width 838 height 506
click at [975, 96] on link "Gerar arquivo de retorno" at bounding box center [967, 87] width 146 height 27
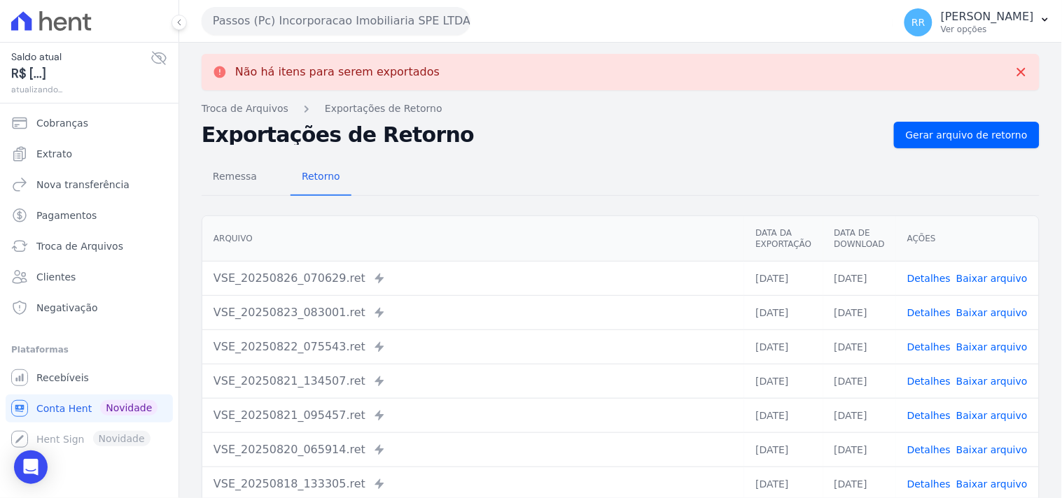
click at [319, 24] on button "Passos (Pc) Incorporacao Imobiliaria SPE LTDA" at bounding box center [336, 21] width 269 height 28
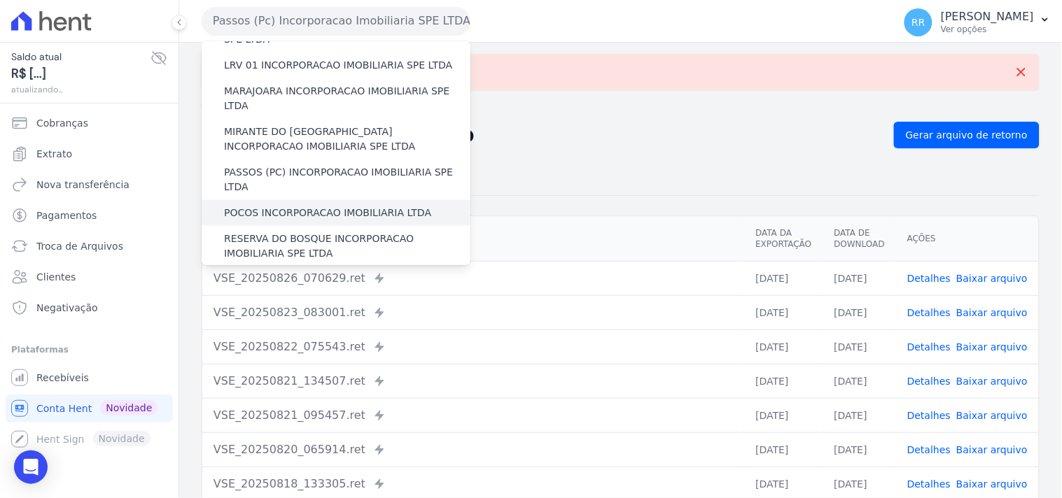
scroll to position [441, 0]
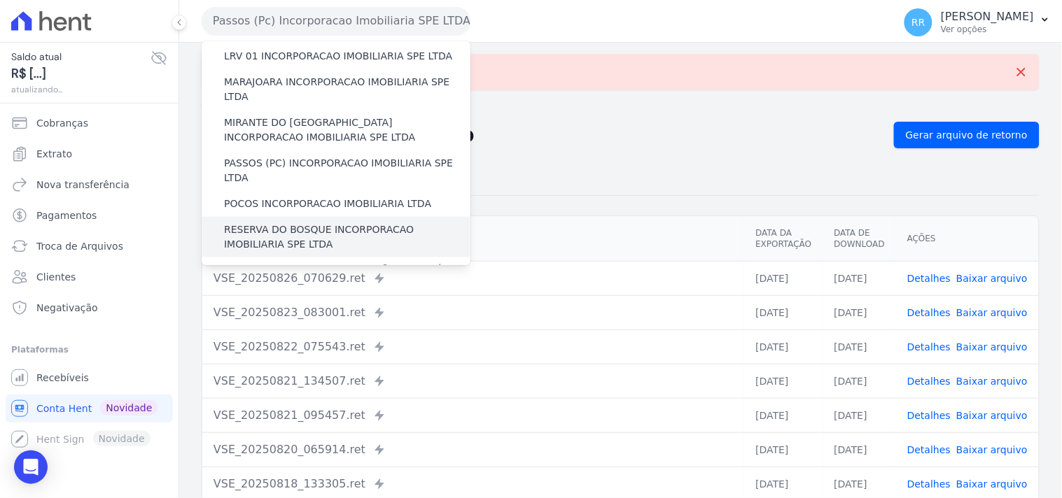
click at [296, 217] on div "RESERVA DO BOSQUE INCORPORACAO IMOBILIARIA SPE LTDA" at bounding box center [336, 237] width 269 height 41
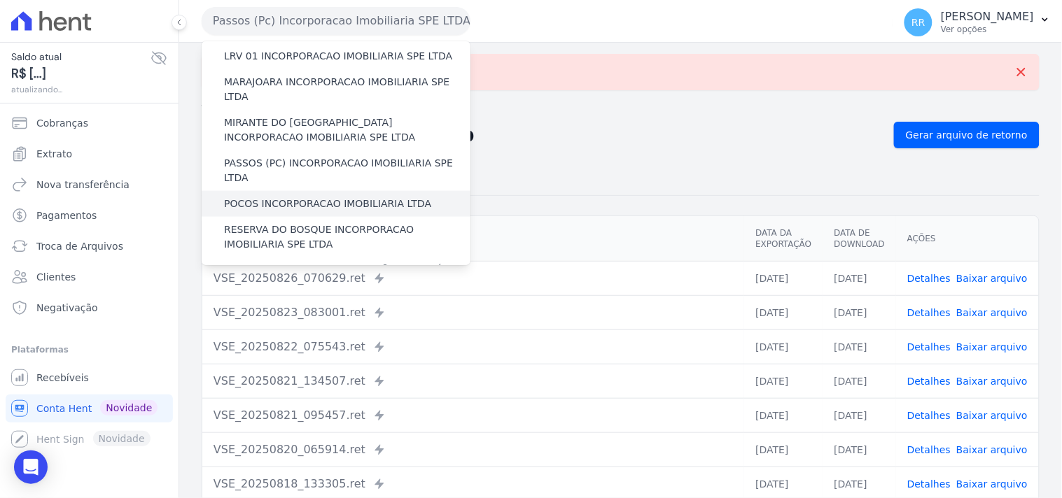
click at [295, 197] on label "POCOS INCORPORACAO IMOBILIARIA LTDA" at bounding box center [327, 204] width 207 height 15
click at [0, 0] on input "POCOS INCORPORACAO IMOBILIARIA LTDA" at bounding box center [0, 0] width 0 height 0
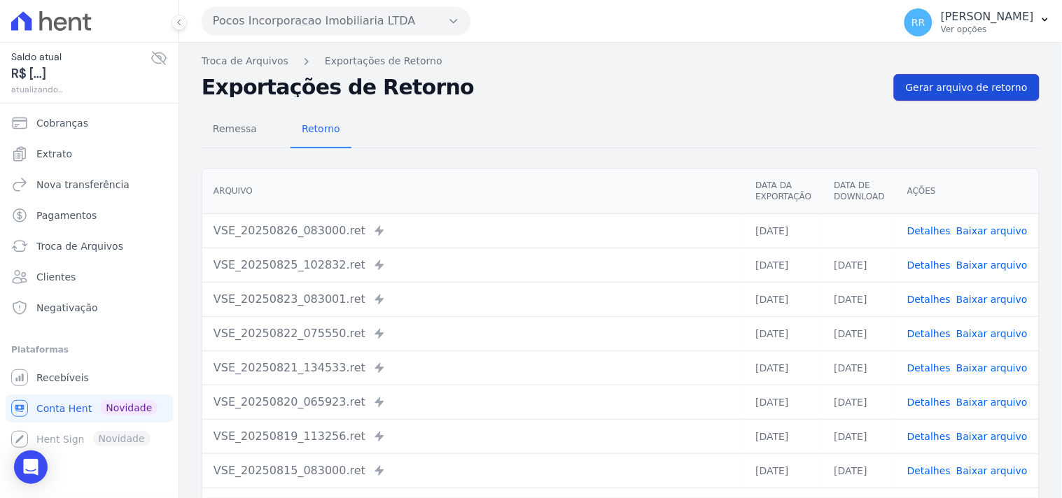
click at [960, 95] on link "Gerar arquivo de retorno" at bounding box center [967, 87] width 146 height 27
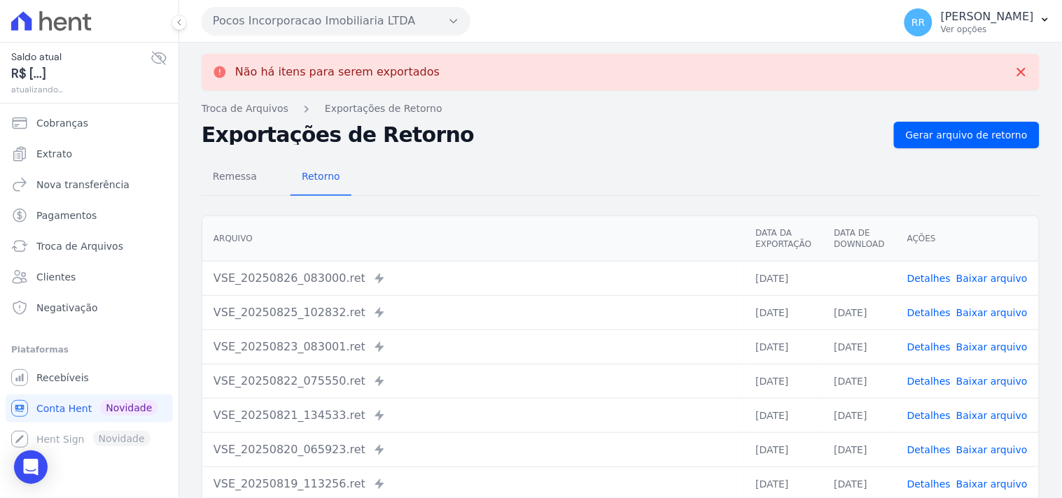
click at [312, 16] on button "Pocos Incorporacao Imobiliaria LTDA" at bounding box center [336, 21] width 269 height 28
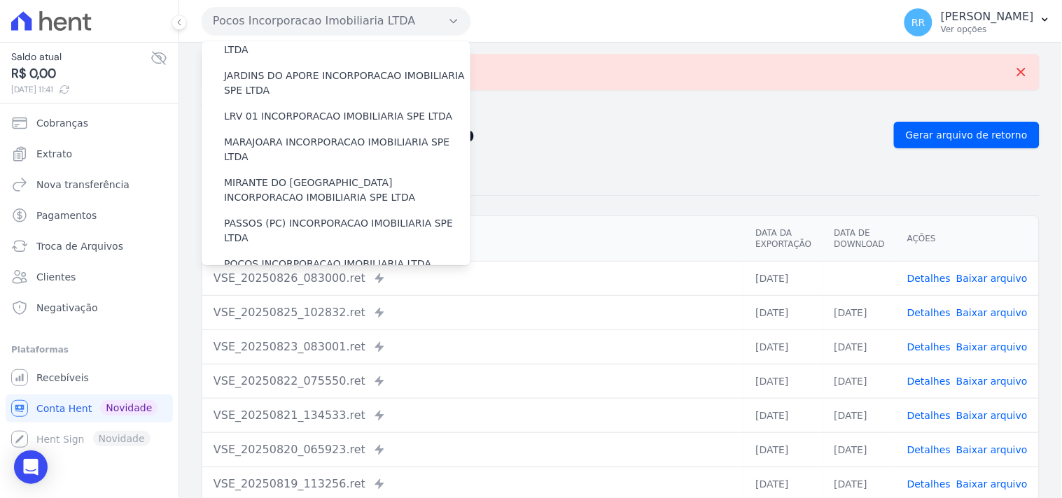
scroll to position [519, 0]
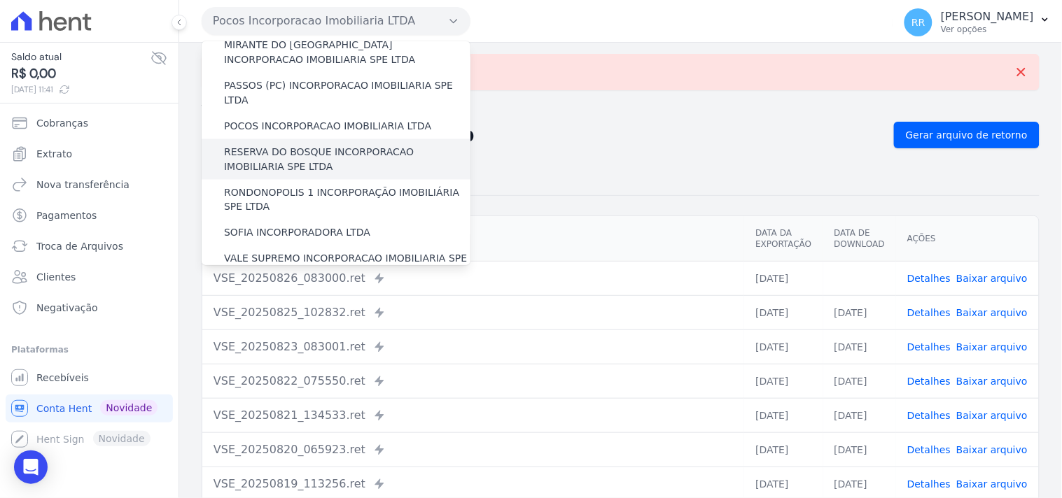
click at [259, 145] on label "RESERVA DO BOSQUE INCORPORACAO IMOBILIARIA SPE LTDA" at bounding box center [347, 159] width 246 height 29
click at [0, 0] on input "RESERVA DO BOSQUE INCORPORACAO IMOBILIARIA SPE LTDA" at bounding box center [0, 0] width 0 height 0
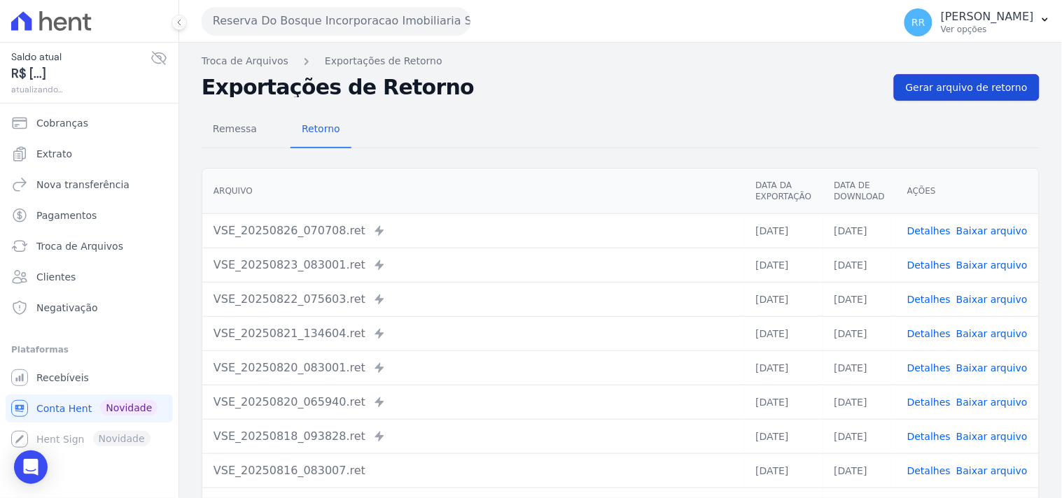
click at [995, 94] on span "Gerar arquivo de retorno" at bounding box center [967, 88] width 122 height 14
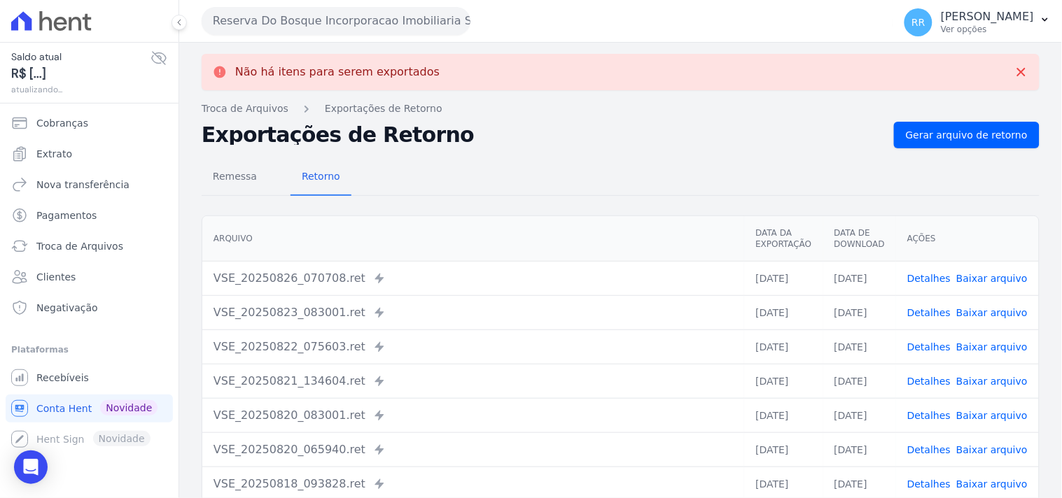
click at [290, 16] on button "Reserva Do Bosque Incorporacao Imobiliaria SPE LTDA" at bounding box center [336, 21] width 269 height 28
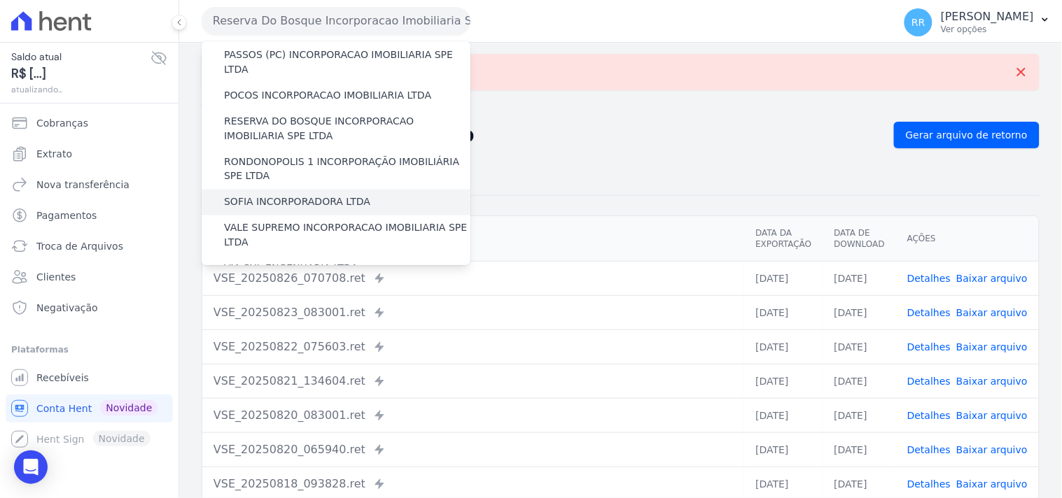
scroll to position [522, 0]
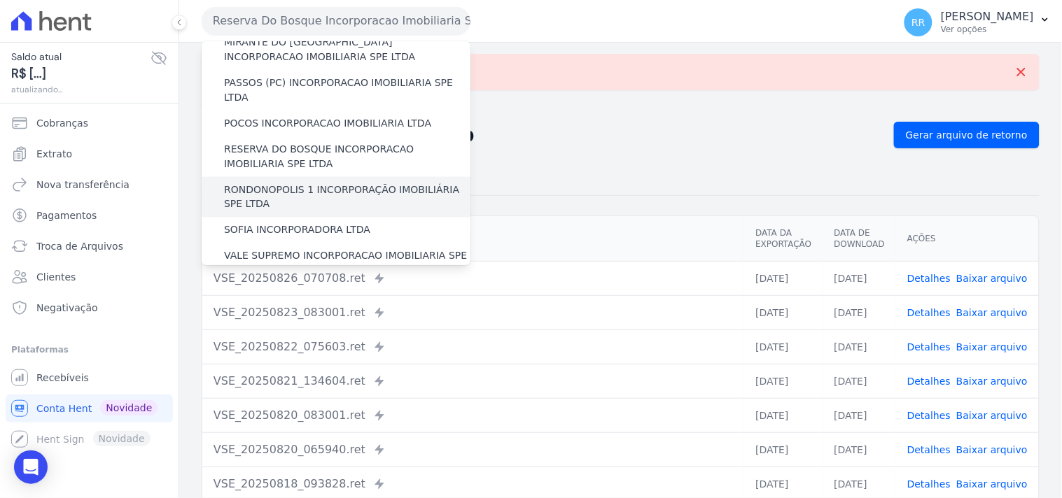
click at [318, 177] on div "RONDONOPOLIS 1 INCORPORAÇÃO IMOBILIÁRIA SPE LTDA" at bounding box center [336, 197] width 269 height 41
click at [317, 183] on label "RONDONOPOLIS 1 INCORPORAÇÃO IMOBILIÁRIA SPE LTDA" at bounding box center [347, 197] width 246 height 29
click at [0, 0] on input "RONDONOPOLIS 1 INCORPORAÇÃO IMOBILIÁRIA SPE LTDA" at bounding box center [0, 0] width 0 height 0
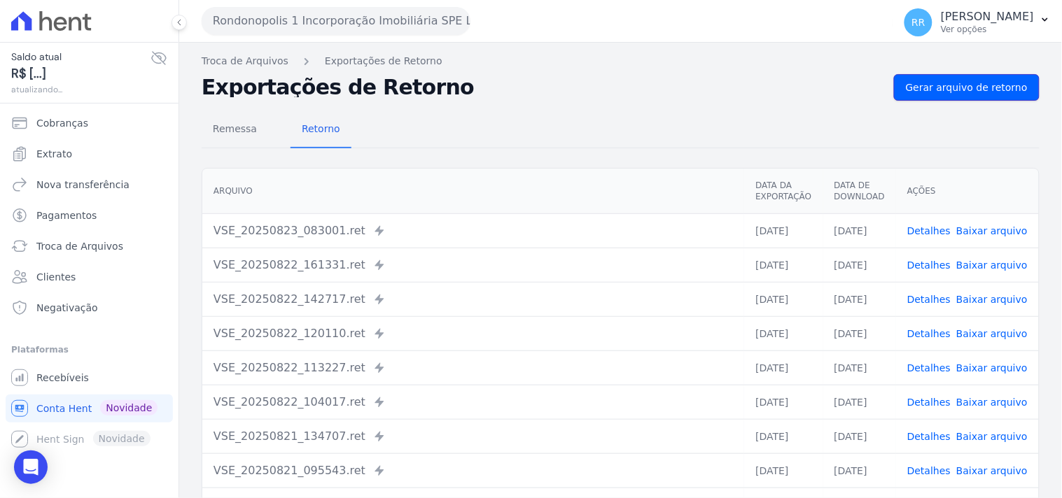
click at [967, 95] on link "Gerar arquivo de retorno" at bounding box center [967, 87] width 146 height 27
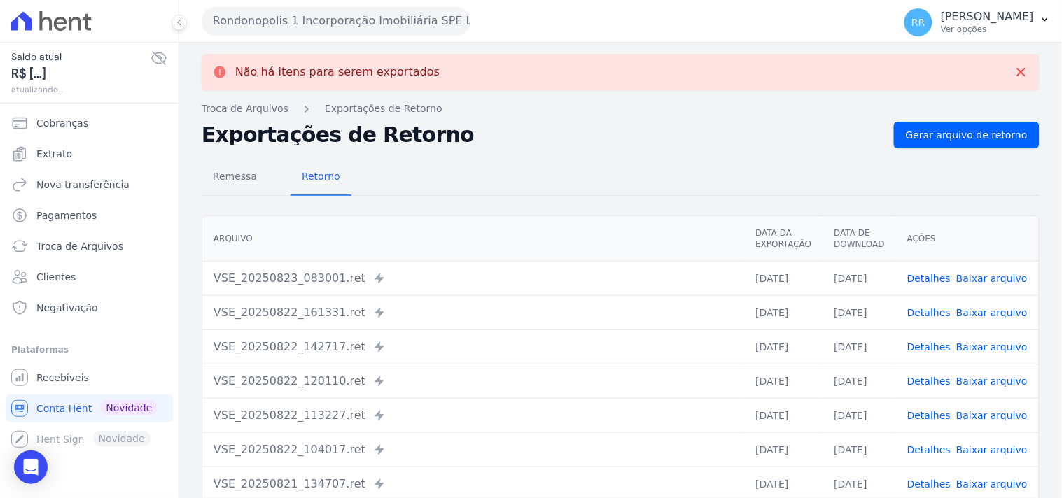
click at [305, 22] on button "Rondonopolis 1 Incorporação Imobiliária SPE LTDA" at bounding box center [336, 21] width 269 height 28
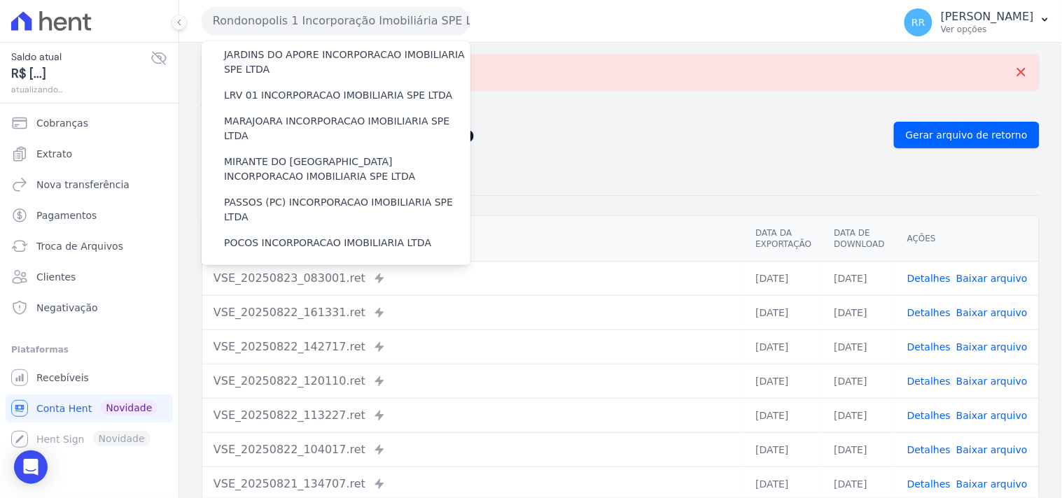
scroll to position [596, 0]
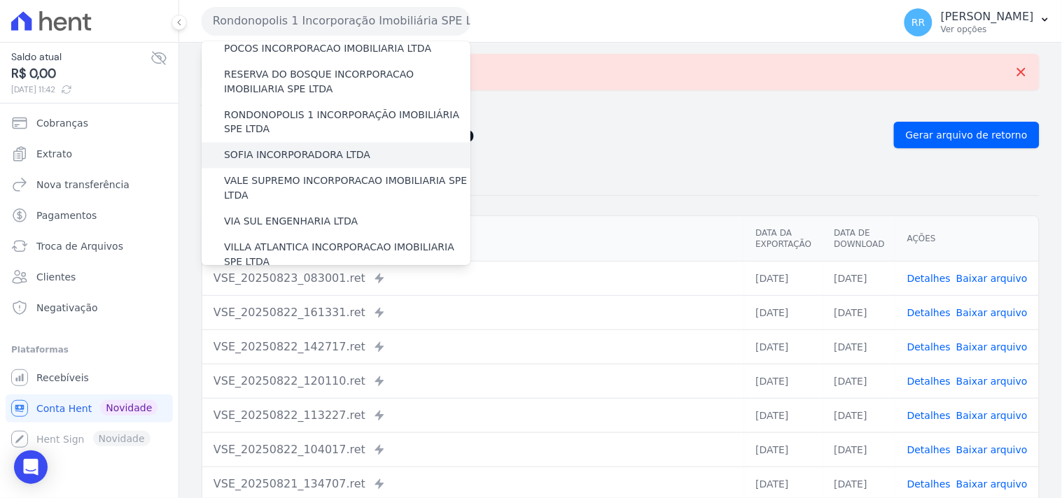
click at [277, 148] on label "SOFIA INCORPORADORA LTDA" at bounding box center [297, 155] width 146 height 15
click at [0, 0] on input "SOFIA INCORPORADORA LTDA" at bounding box center [0, 0] width 0 height 0
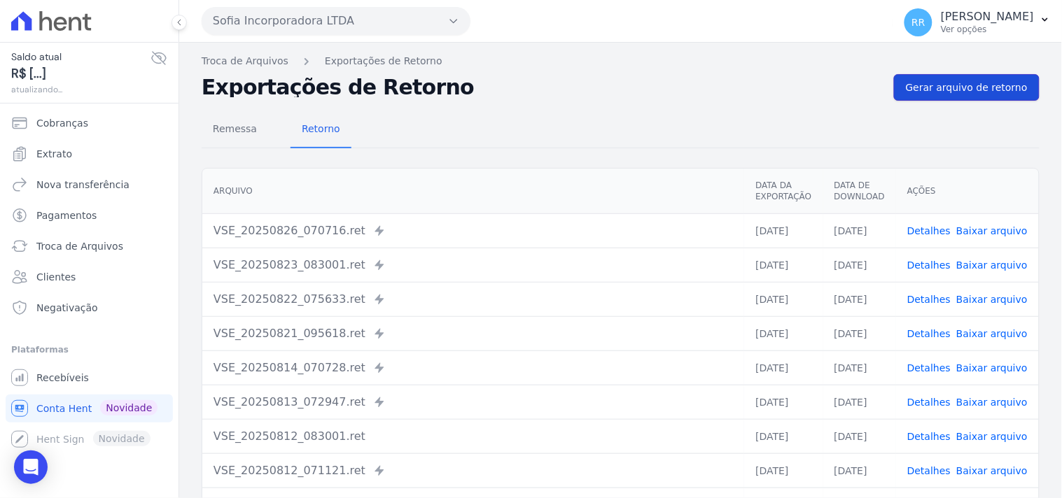
click at [982, 85] on span "Gerar arquivo de retorno" at bounding box center [967, 88] width 122 height 14
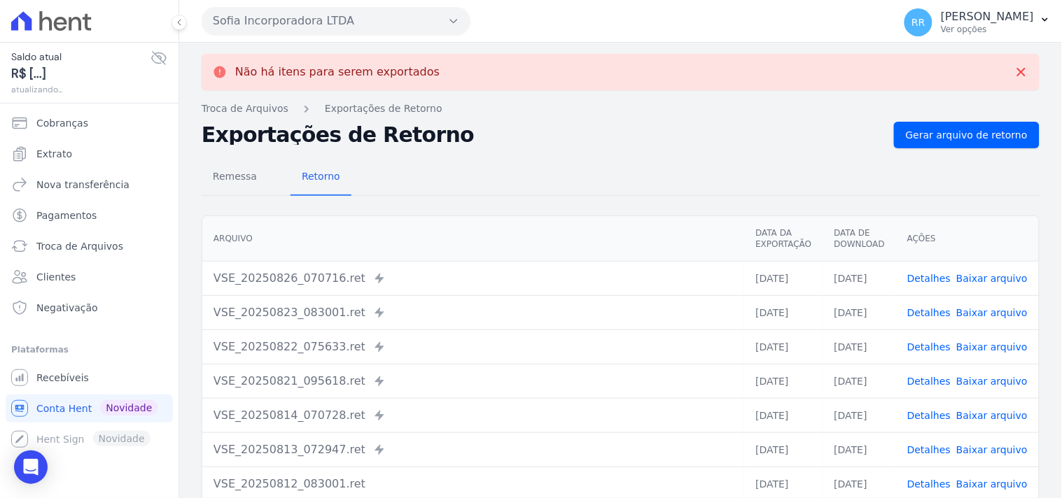
click at [280, 16] on button "Sofia Incorporadora LTDA" at bounding box center [336, 21] width 269 height 28
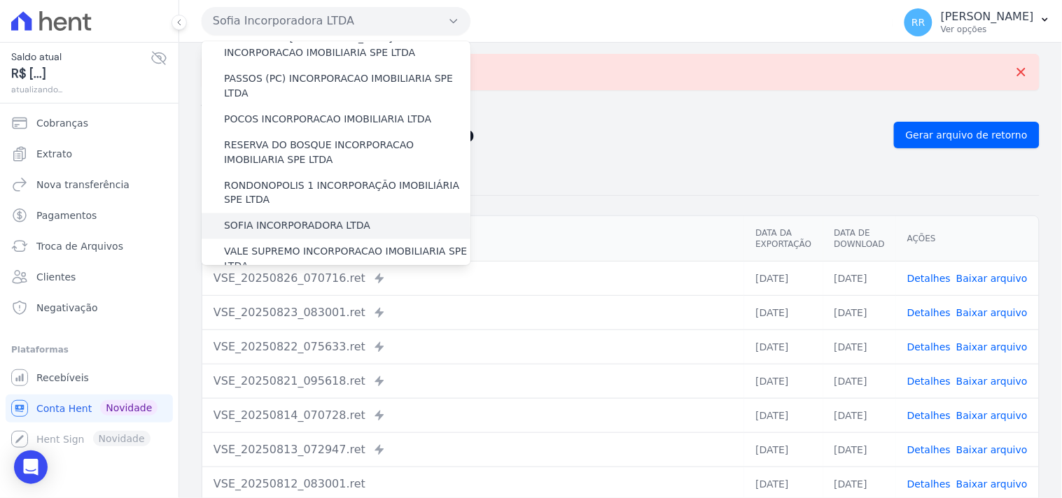
scroll to position [519, 0]
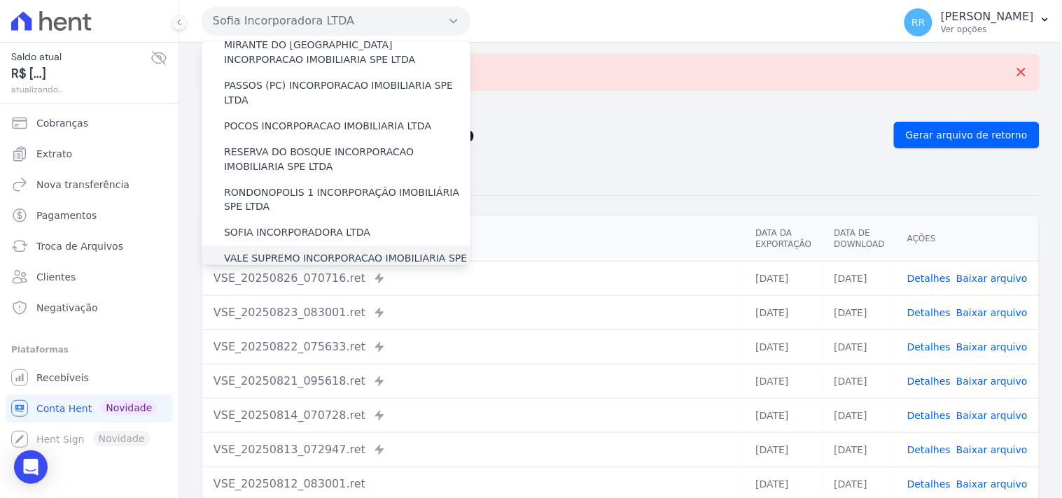
click at [281, 252] on label "VALE SUPREMO INCORPORACAO IMOBILIARIA SPE LTDA" at bounding box center [347, 266] width 246 height 29
click at [0, 0] on input "VALE SUPREMO INCORPORACAO IMOBILIARIA SPE LTDA" at bounding box center [0, 0] width 0 height 0
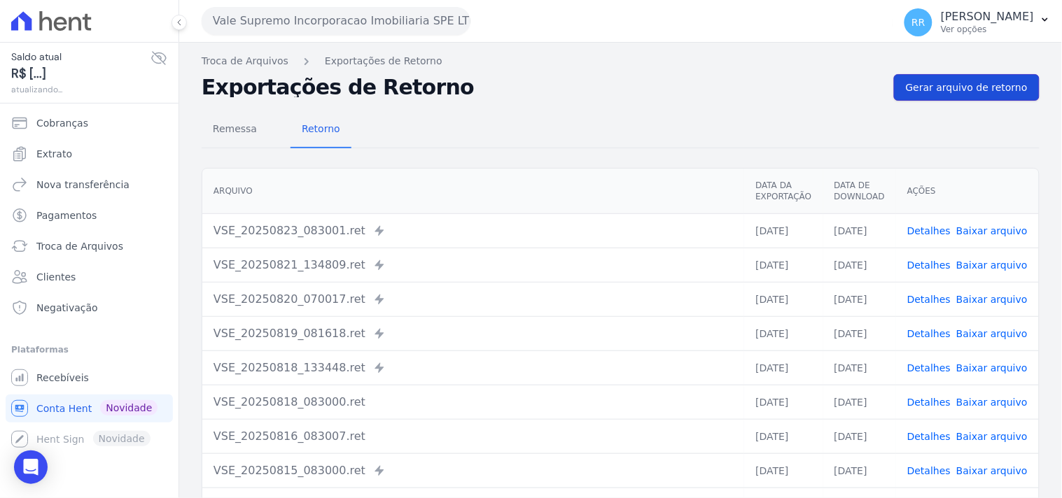
click at [945, 88] on span "Gerar arquivo de retorno" at bounding box center [967, 88] width 122 height 14
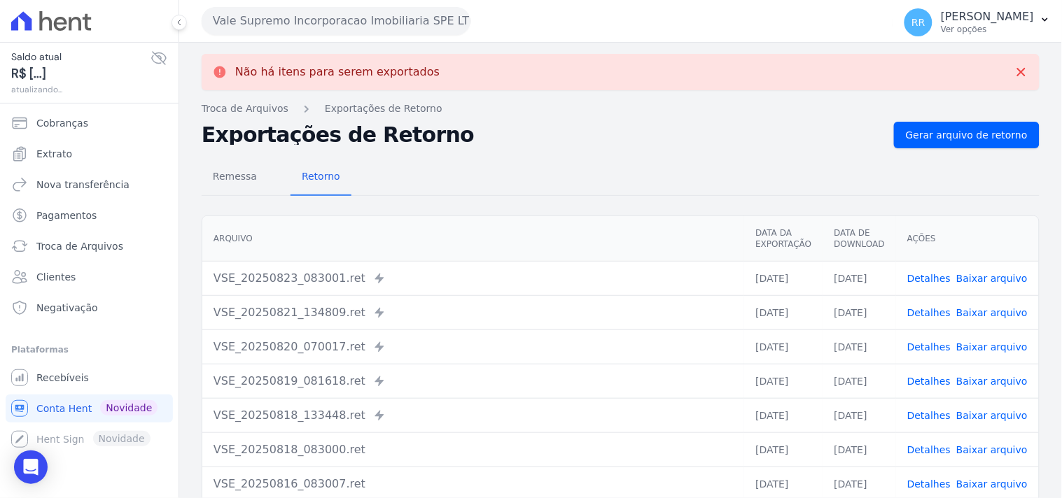
click at [305, 25] on button "Vale Supremo Incorporacao Imobiliaria SPE LTDA" at bounding box center [336, 21] width 269 height 28
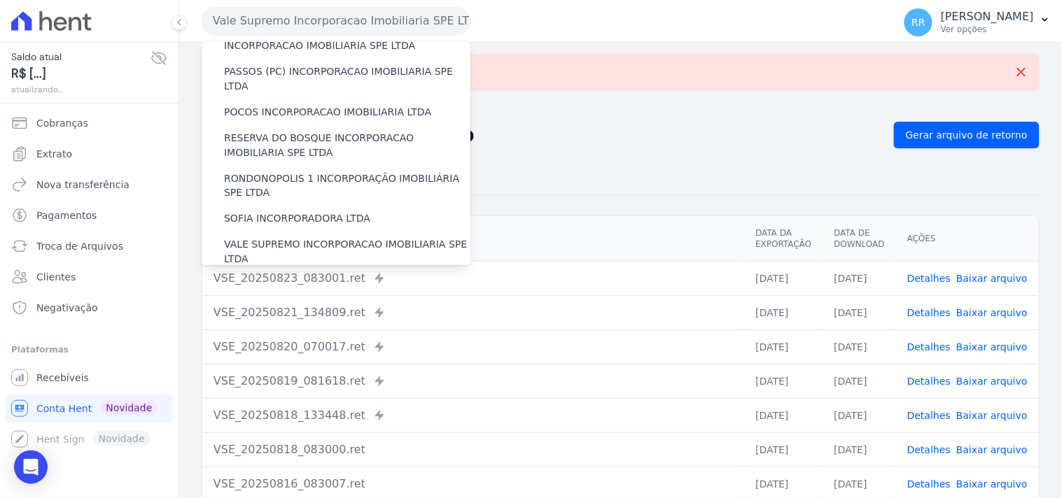
scroll to position [596, 0]
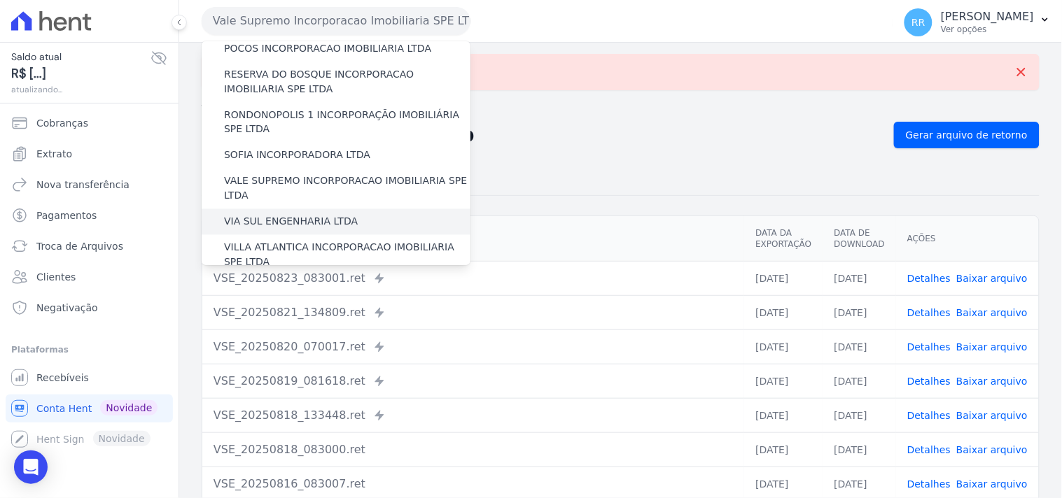
click at [297, 215] on label "VIA SUL ENGENHARIA LTDA" at bounding box center [291, 222] width 134 height 15
click at [0, 0] on input "VIA SUL ENGENHARIA LTDA" at bounding box center [0, 0] width 0 height 0
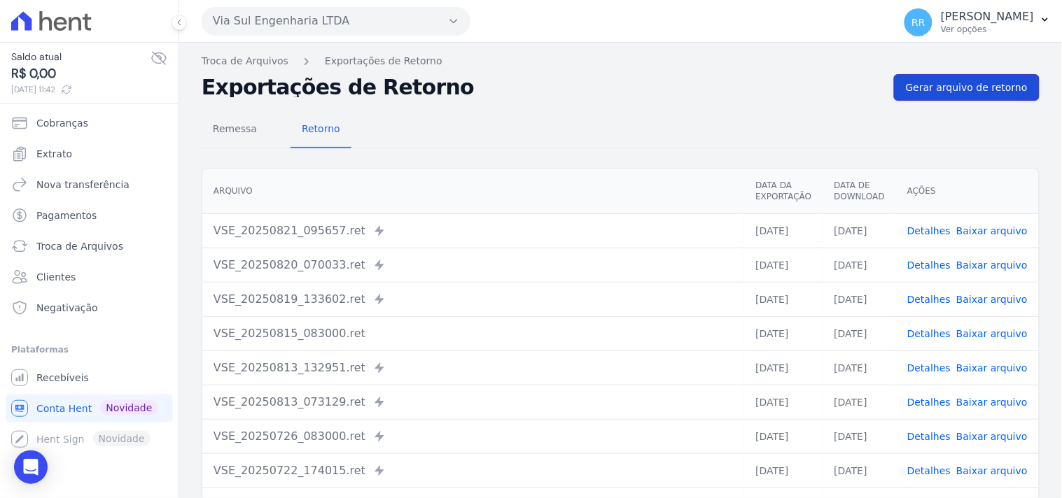
click at [971, 86] on span "Gerar arquivo de retorno" at bounding box center [967, 88] width 122 height 14
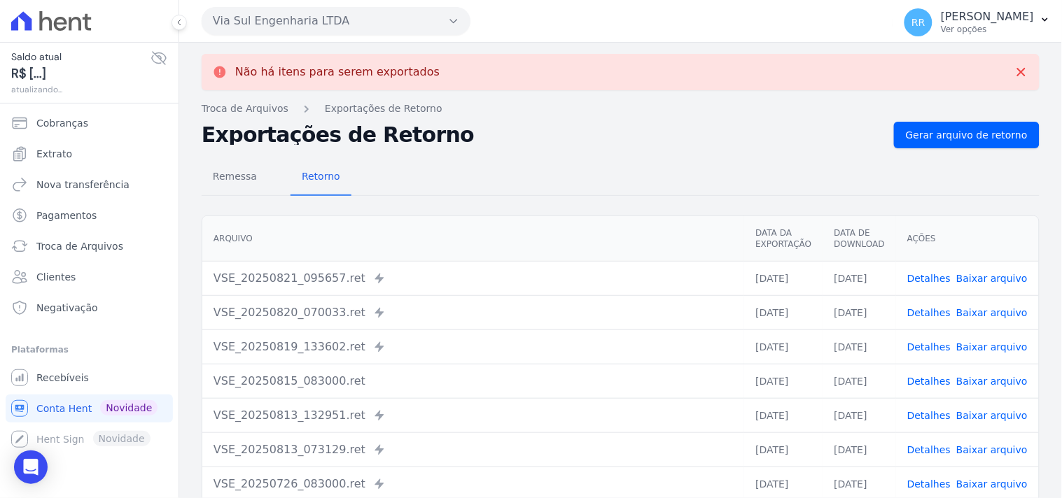
click at [251, 19] on button "Via Sul Engenharia LTDA" at bounding box center [336, 21] width 269 height 28
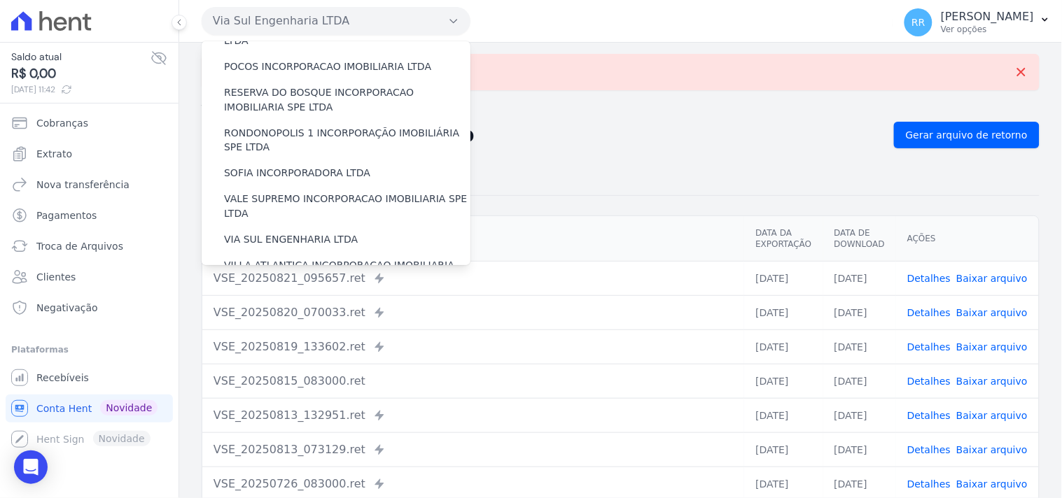
scroll to position [625, 0]
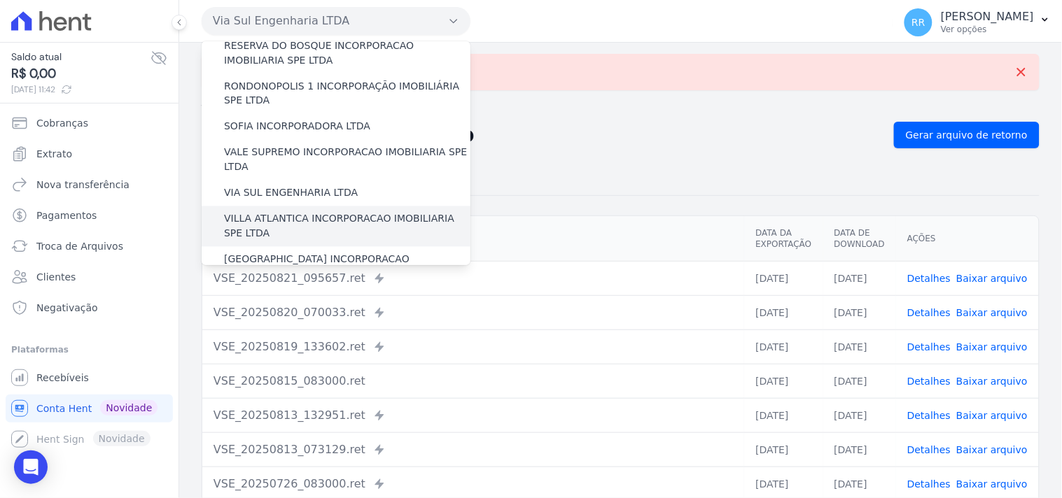
click at [282, 212] on label "VILLA ATLANTICA INCORPORACAO IMOBILIARIA SPE LTDA" at bounding box center [347, 226] width 246 height 29
click at [0, 0] on input "VILLA ATLANTICA INCORPORACAO IMOBILIARIA SPE LTDA" at bounding box center [0, 0] width 0 height 0
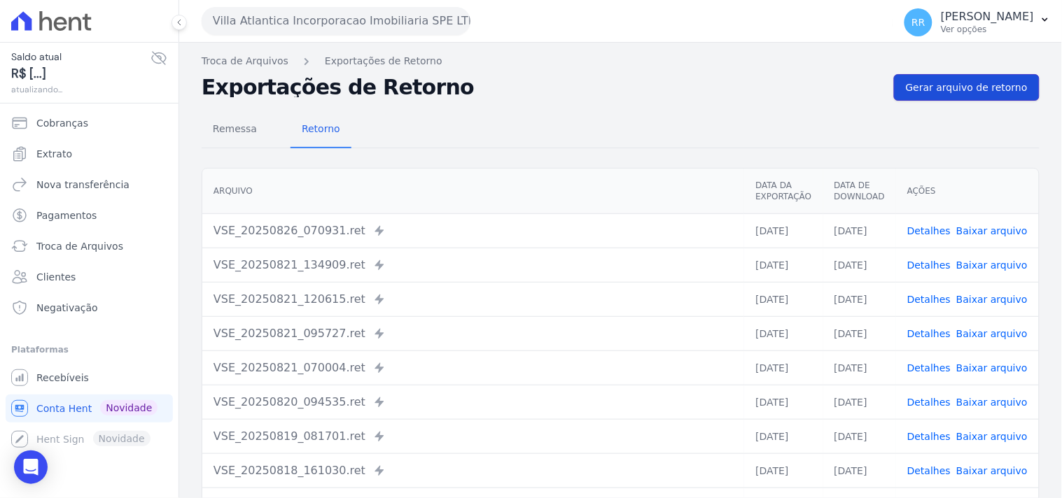
click at [955, 86] on span "Gerar arquivo de retorno" at bounding box center [967, 88] width 122 height 14
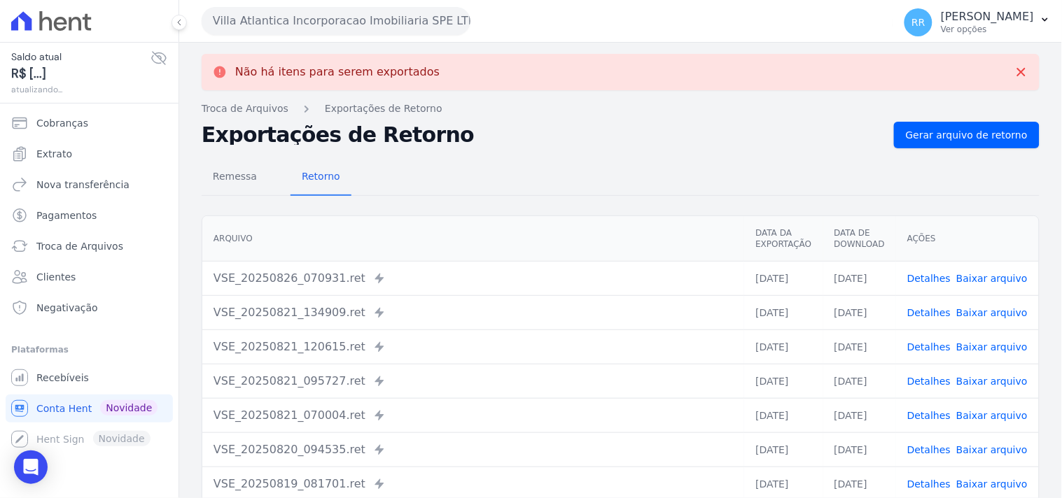
click at [288, 25] on button "Villa Atlantica Incorporacao Imobiliaria SPE LTDA" at bounding box center [336, 21] width 269 height 28
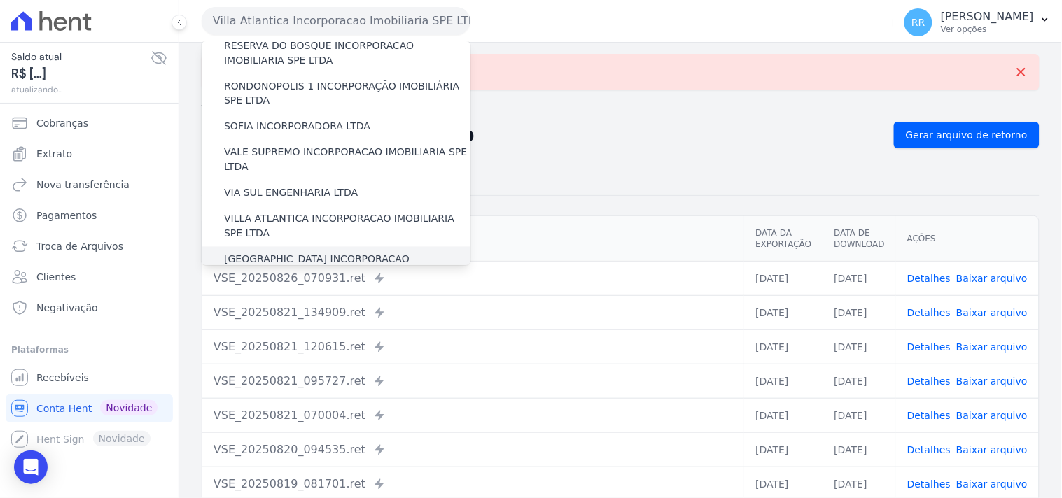
click at [283, 253] on label "[GEOGRAPHIC_DATA] INCORPORACAO IMOBILIARIA SPE LTDA" at bounding box center [347, 267] width 246 height 29
click at [0, 0] on input "[GEOGRAPHIC_DATA] INCORPORACAO IMOBILIARIA SPE LTDA" at bounding box center [0, 0] width 0 height 0
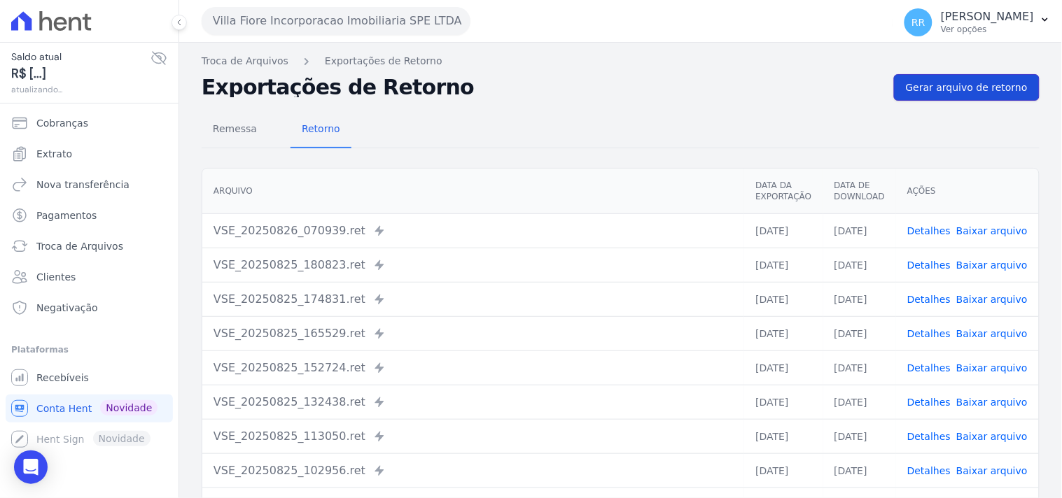
click at [979, 92] on span "Gerar arquivo de retorno" at bounding box center [967, 88] width 122 height 14
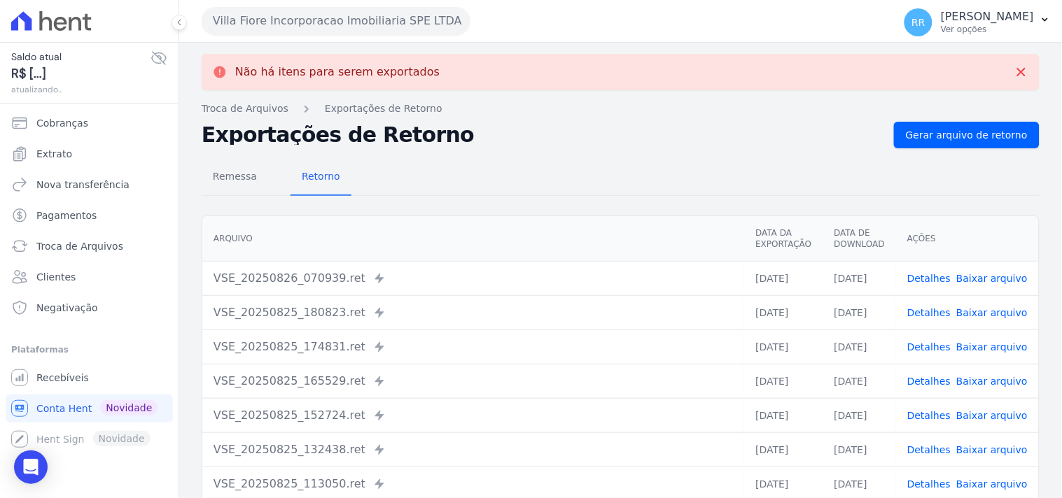
click at [337, 25] on button "Villa Fiore Incorporacao Imobiliaria SPE LTDA" at bounding box center [336, 21] width 269 height 28
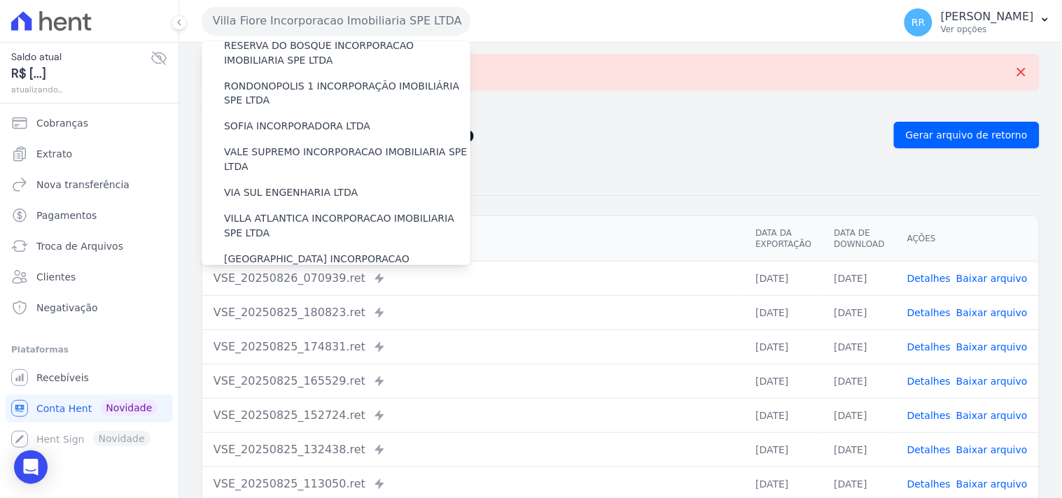
click at [294, 293] on label "VILLA TROPICAL INCORPORAÇÃO IMOBILIÁRIA SPE LTDA" at bounding box center [347, 307] width 246 height 29
click at [0, 0] on input "VILLA TROPICAL INCORPORAÇÃO IMOBILIÁRIA SPE LTDA" at bounding box center [0, 0] width 0 height 0
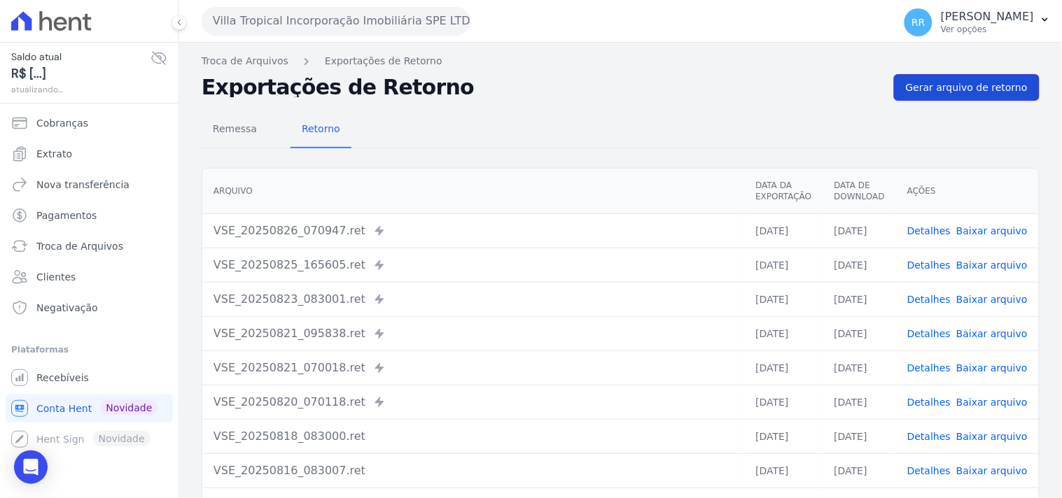
click at [952, 78] on link "Gerar arquivo de retorno" at bounding box center [967, 87] width 146 height 27
click at [312, 41] on div "Villa Tropical Incorporação Imobiliária SPE LTDA Via Sul Engenharia AGUAS DE [G…" at bounding box center [545, 20] width 686 height 43
click at [323, 11] on button "Villa Tropical Incorporação Imobiliária SPE LTDA" at bounding box center [336, 21] width 269 height 28
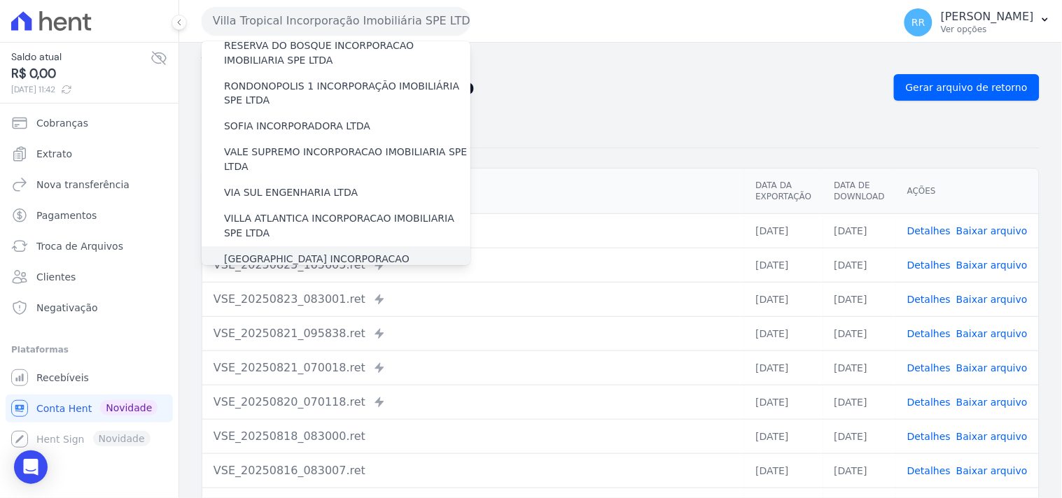
click at [270, 253] on label "[GEOGRAPHIC_DATA] INCORPORACAO IMOBILIARIA SPE LTDA" at bounding box center [347, 267] width 246 height 29
click at [0, 0] on input "[GEOGRAPHIC_DATA] INCORPORACAO IMOBILIARIA SPE LTDA" at bounding box center [0, 0] width 0 height 0
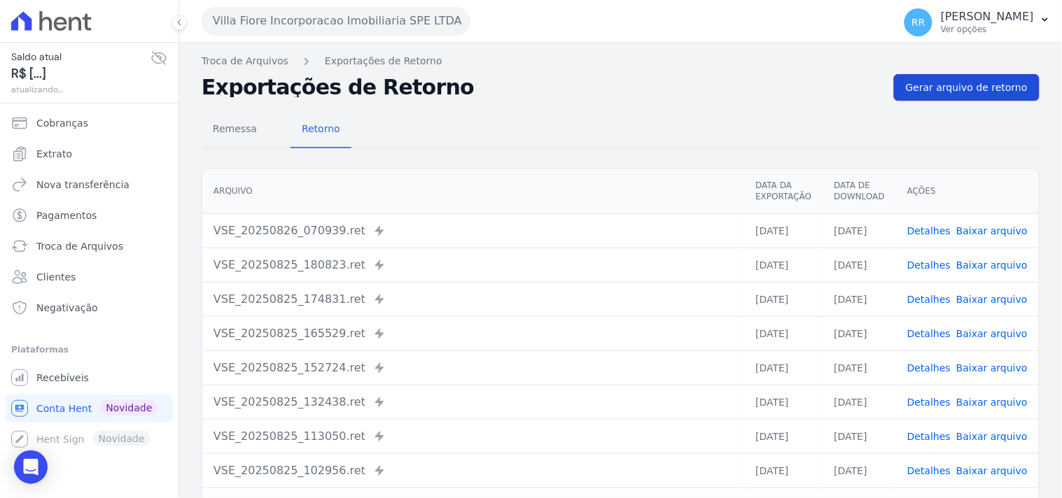
click at [937, 77] on link "Gerar arquivo de retorno" at bounding box center [967, 87] width 146 height 27
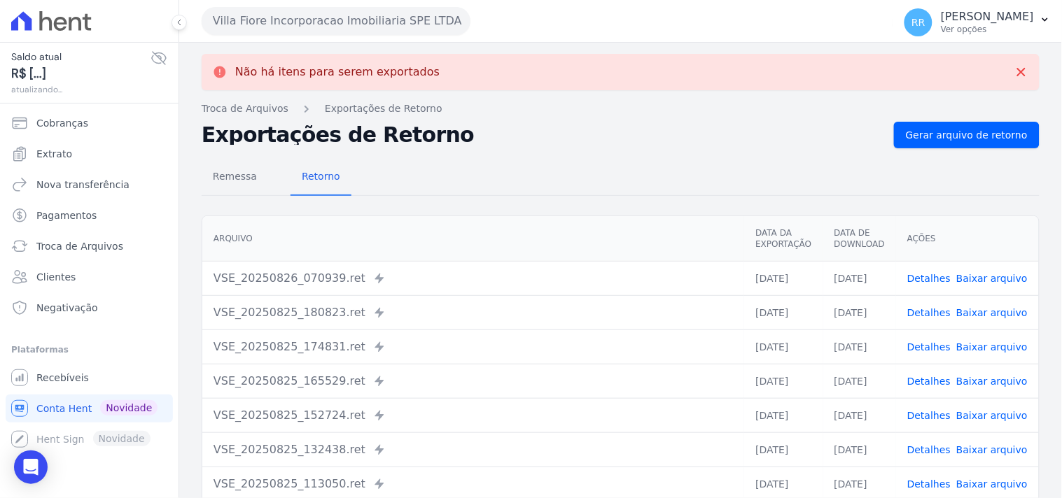
click at [930, 275] on link "Detalhes" at bounding box center [928, 278] width 43 height 11
click at [939, 316] on link "Detalhes" at bounding box center [928, 312] width 43 height 11
click at [927, 347] on link "Detalhes" at bounding box center [928, 347] width 43 height 11
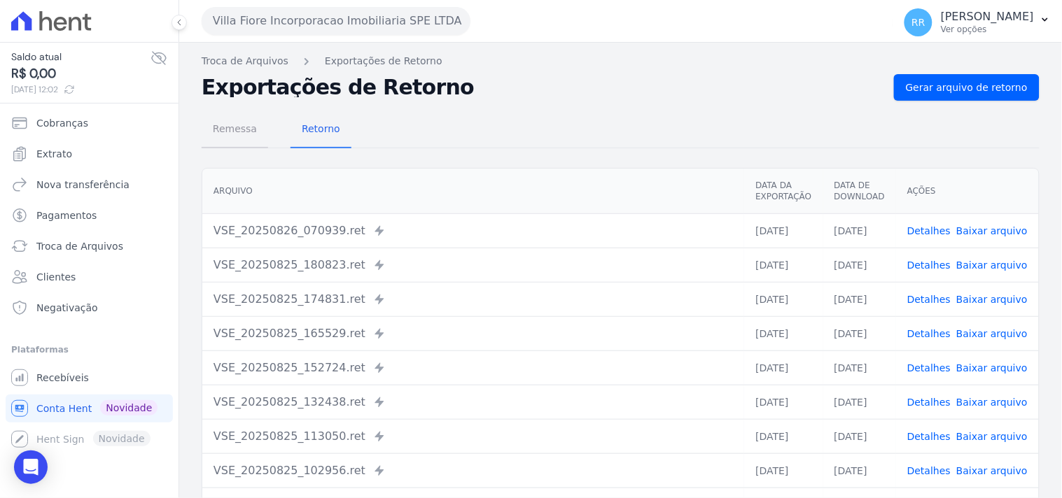
click at [233, 137] on span "Remessa" at bounding box center [234, 129] width 61 height 28
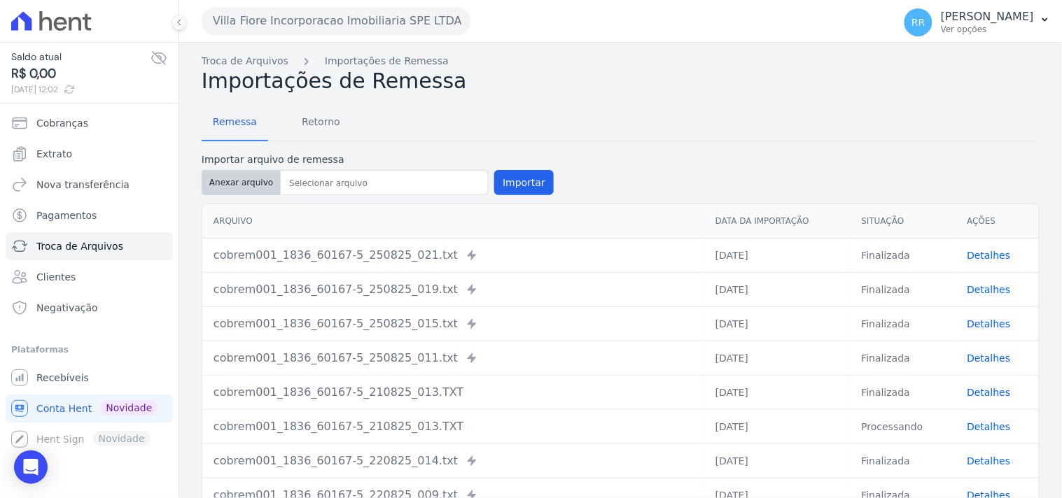
click at [244, 183] on button "Anexar arquivo" at bounding box center [241, 182] width 79 height 25
type input "cobrem001_1836_60167-5_260825_002.TXT"
click at [526, 178] on button "Importar" at bounding box center [524, 182] width 60 height 25
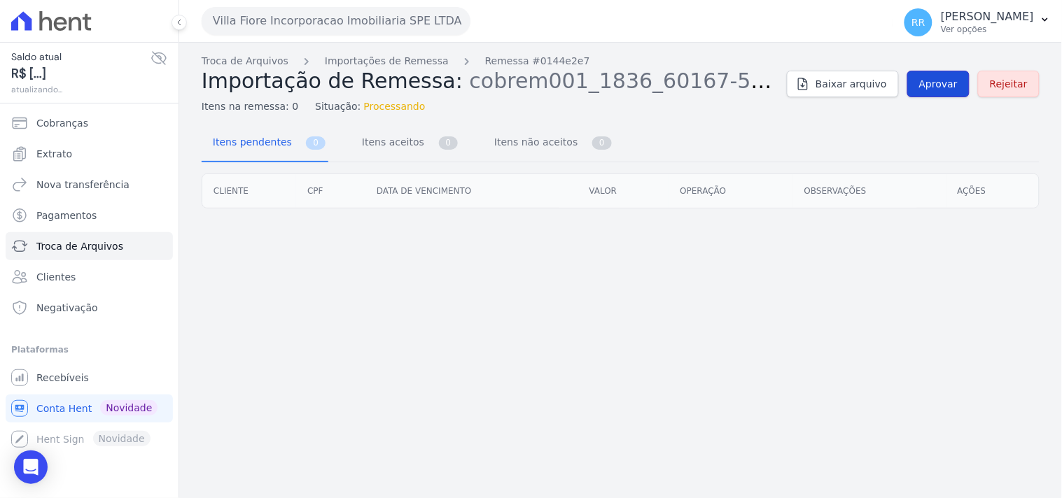
click at [942, 72] on link "Aprovar" at bounding box center [938, 84] width 62 height 27
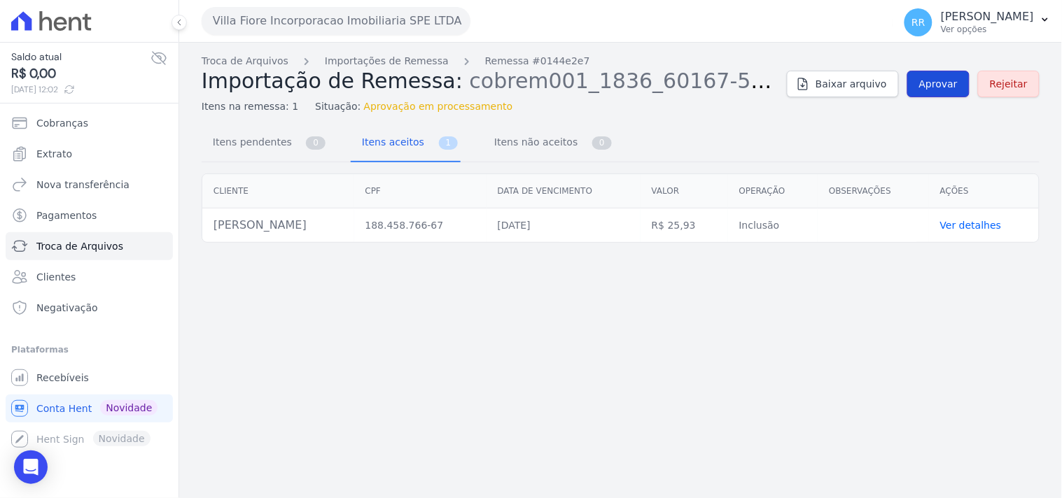
click at [943, 79] on span "Aprovar" at bounding box center [938, 84] width 39 height 14
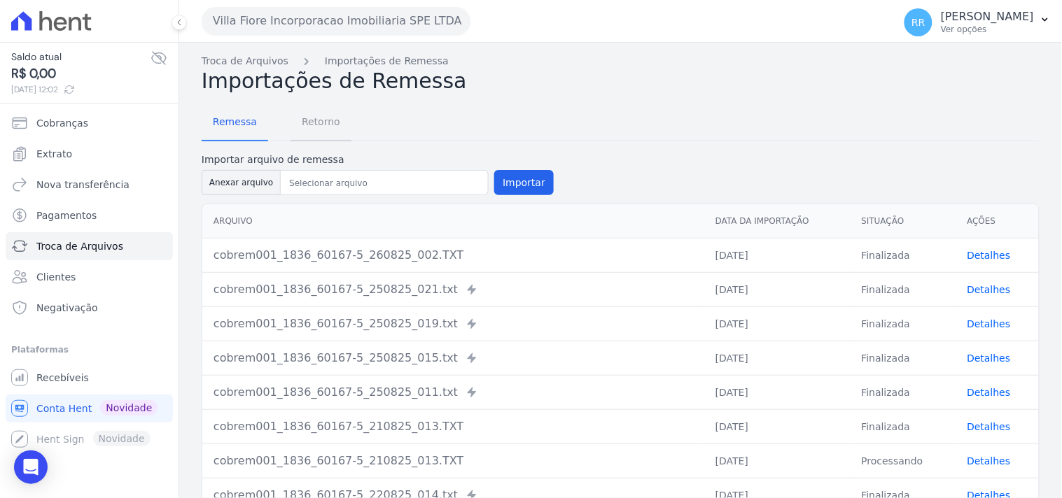
click at [326, 126] on span "Retorno" at bounding box center [320, 122] width 55 height 28
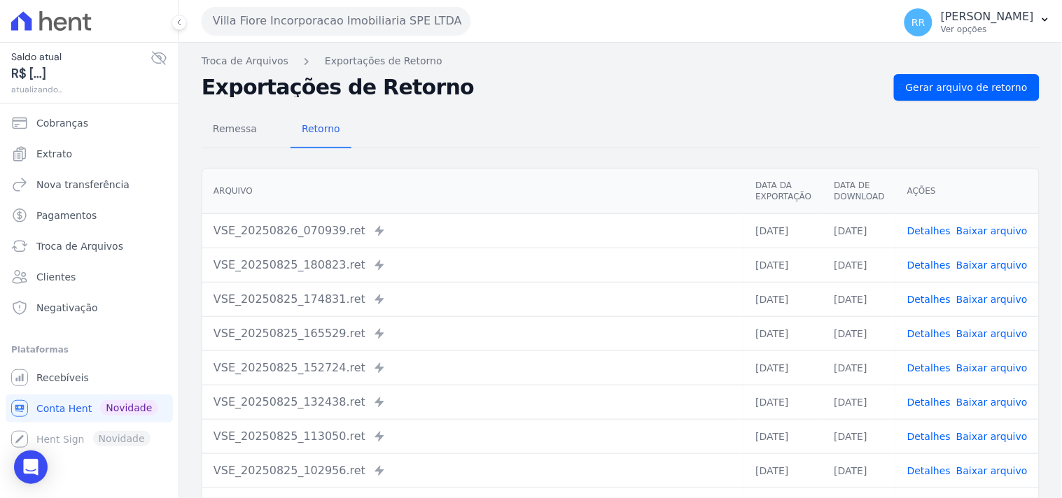
click at [953, 102] on div "Remessa Retorno [GEOGRAPHIC_DATA] Data da Exportação Data de Download Ações VSE…" at bounding box center [621, 354] width 838 height 506
click at [970, 95] on link "Gerar arquivo de retorno" at bounding box center [967, 87] width 146 height 27
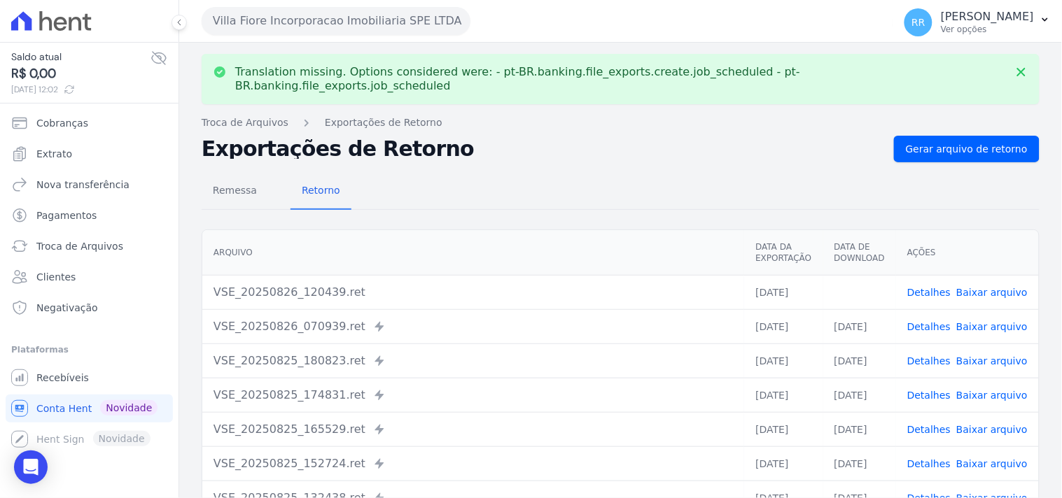
click at [1000, 287] on link "Baixar arquivo" at bounding box center [991, 292] width 71 height 11
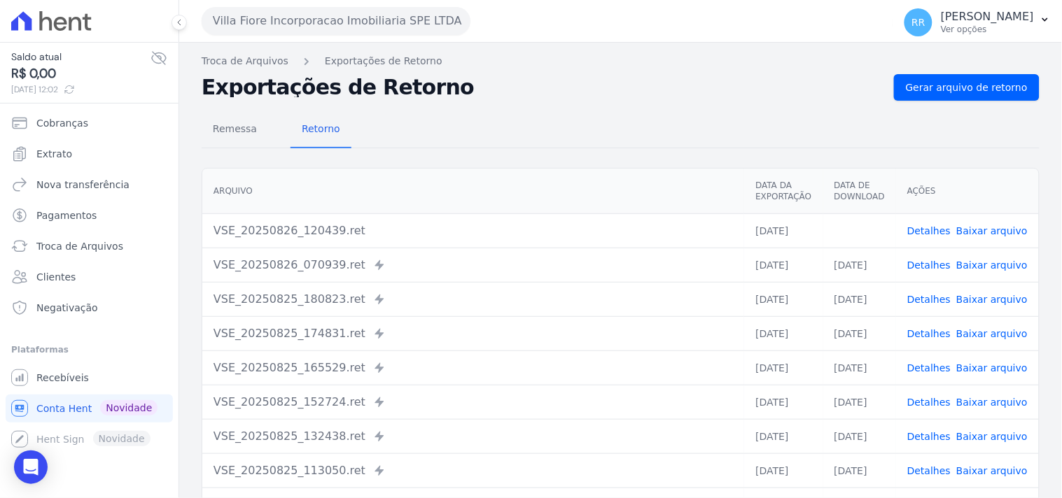
drag, startPoint x: 733, startPoint y: 123, endPoint x: 656, endPoint y: 92, distance: 83.2
click at [733, 123] on div "Remessa Retorno" at bounding box center [621, 130] width 838 height 36
